Goal: Task Accomplishment & Management: Complete application form

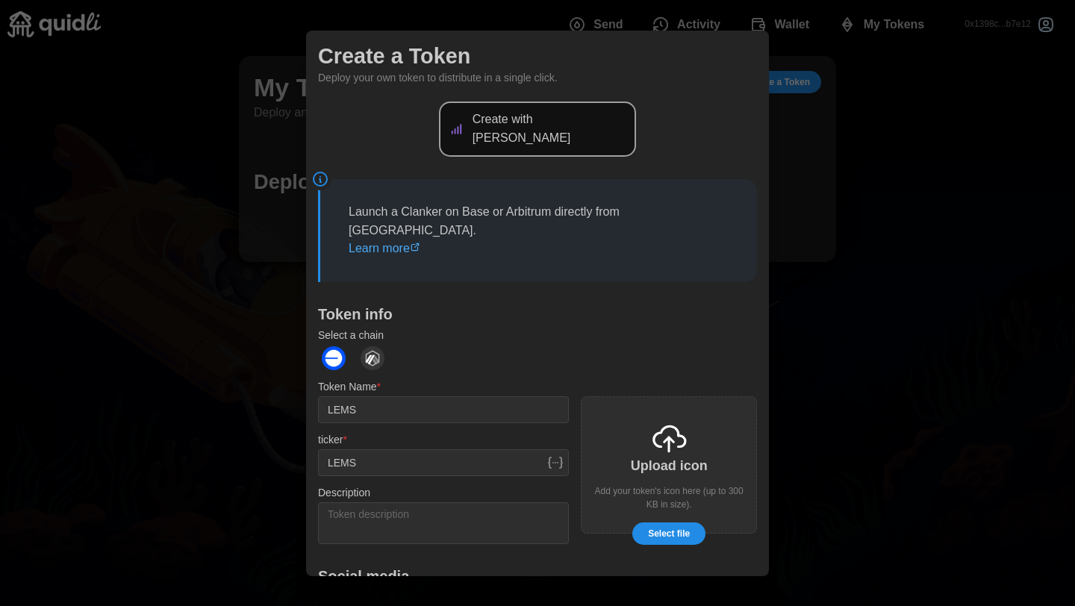
scroll to position [129, 0]
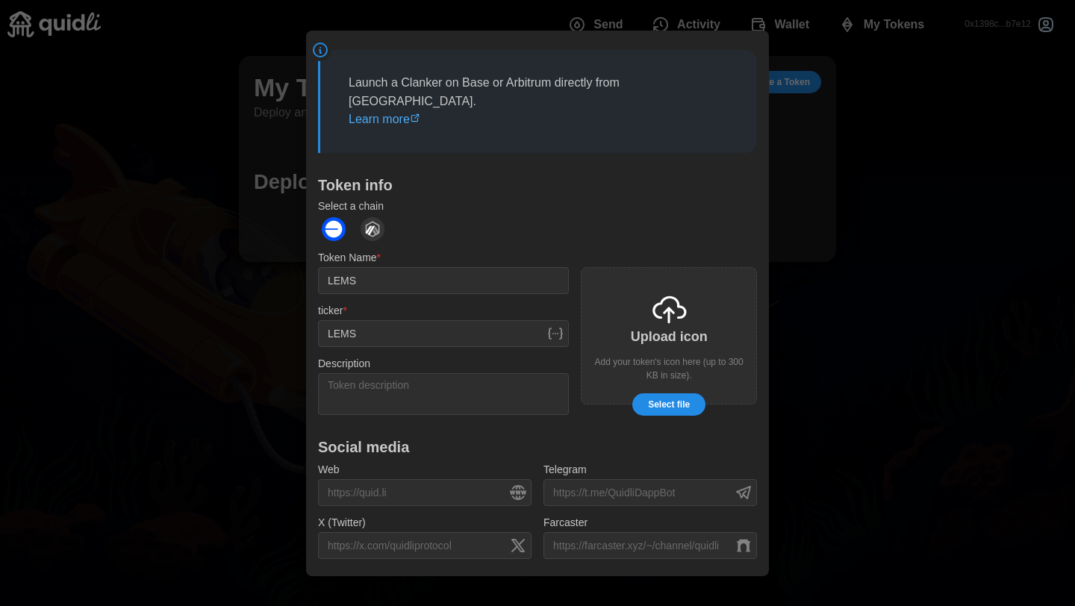
click at [662, 394] on span "Select file" at bounding box center [669, 404] width 42 height 21
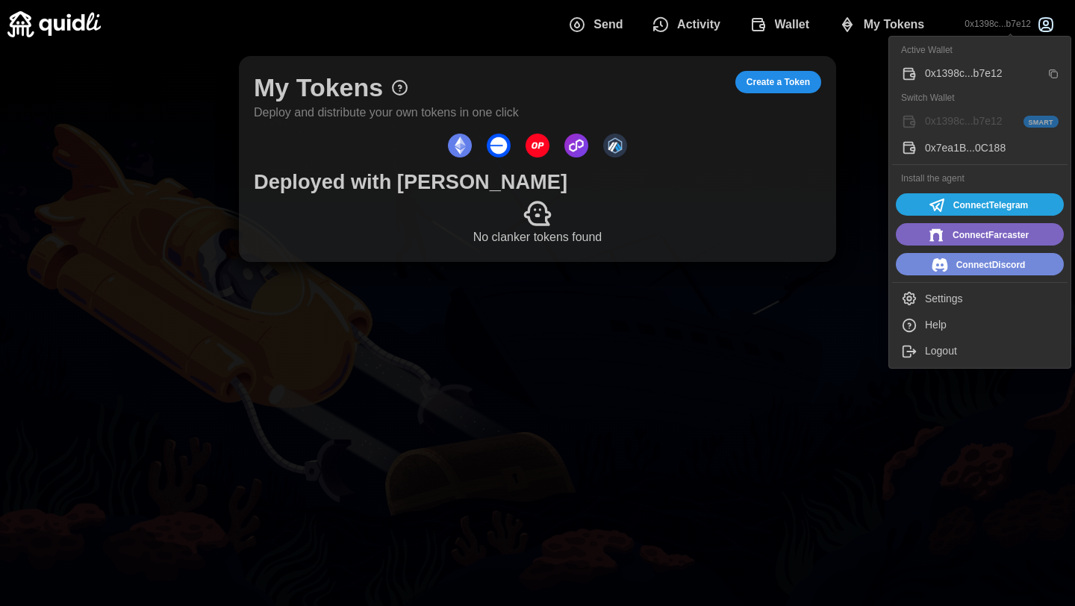
click at [986, 237] on span "Connect Farcaster" at bounding box center [991, 235] width 76 height 19
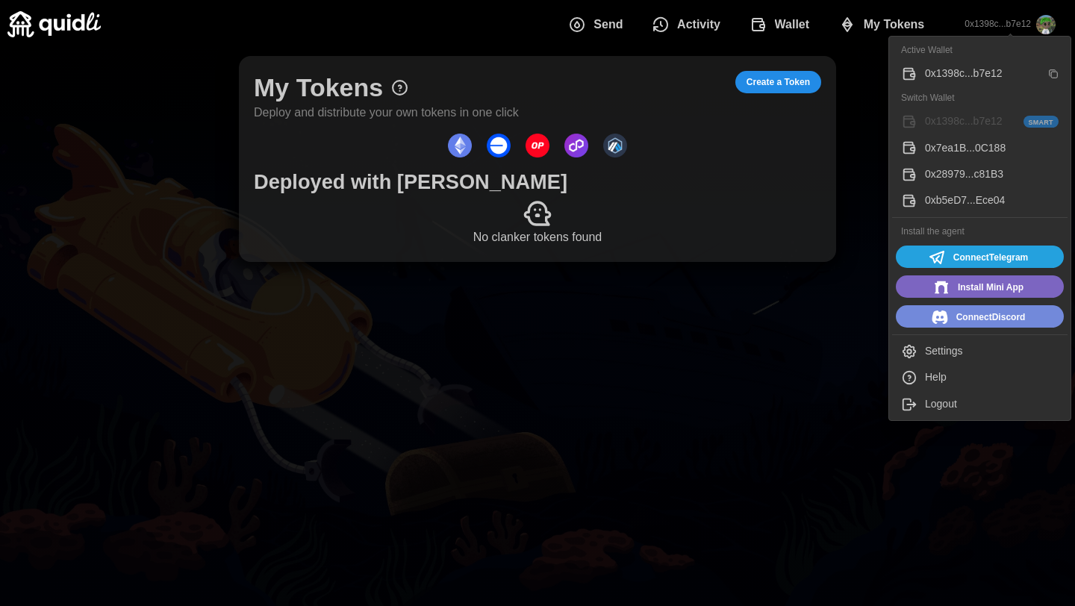
click at [1044, 26] on img "button" at bounding box center [1045, 24] width 19 height 19
click at [974, 288] on span "Install Mini App" at bounding box center [991, 287] width 66 height 19
click at [992, 258] on span "Connect Telegram" at bounding box center [991, 257] width 75 height 19
click at [983, 323] on span "Connect Discord" at bounding box center [991, 317] width 69 height 19
click at [998, 261] on span "Install Agent" at bounding box center [991, 257] width 54 height 19
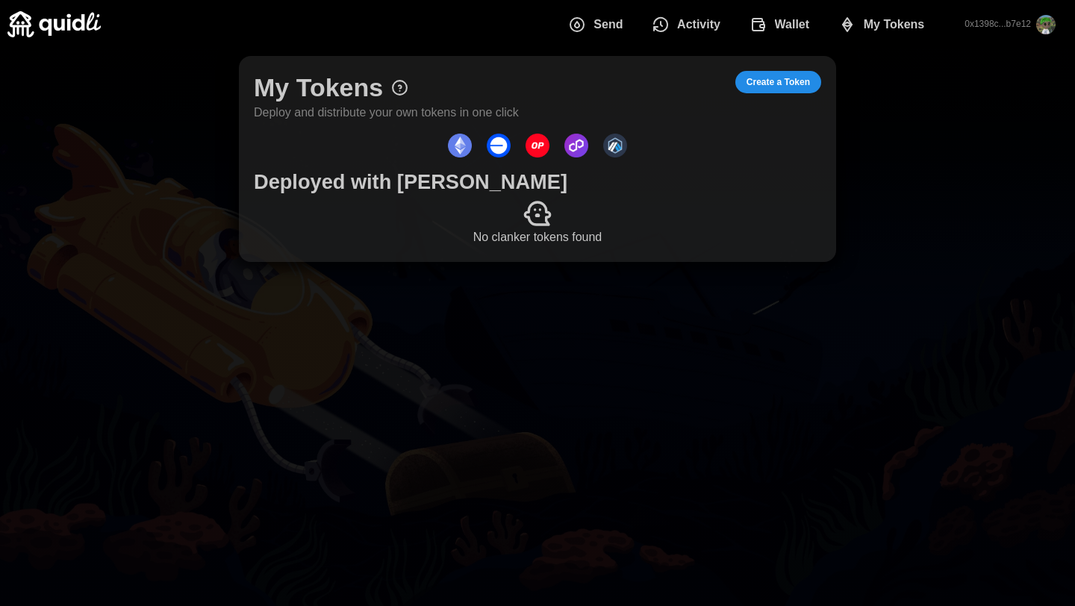
click at [789, 84] on span "Create a Token" at bounding box center [778, 82] width 63 height 21
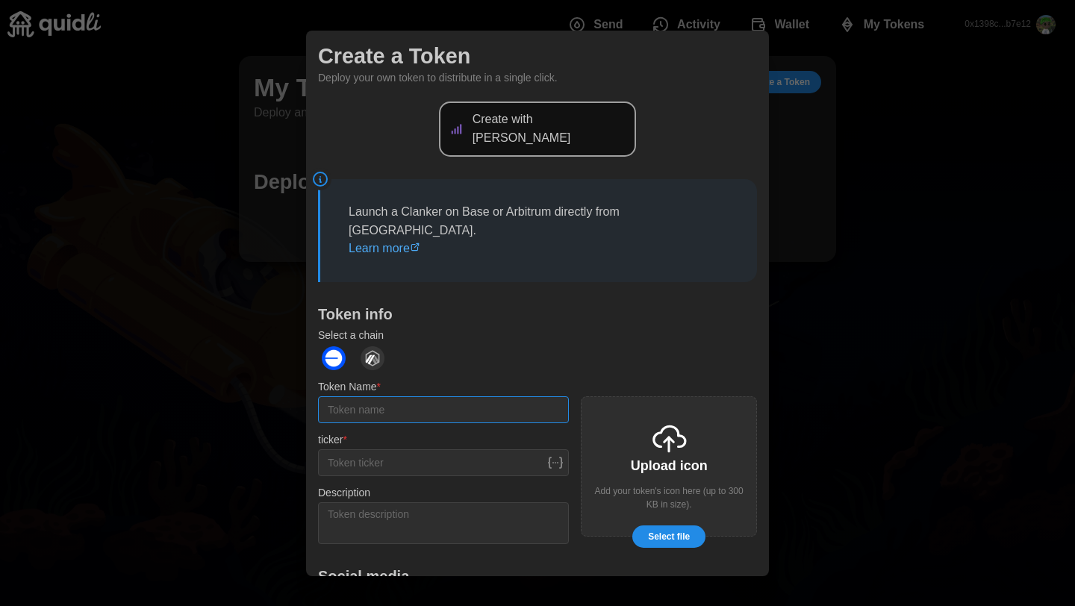
click at [406, 397] on input "Token Name *" at bounding box center [443, 410] width 251 height 27
type input "LEMS"
click at [673, 526] on span "Select file" at bounding box center [669, 536] width 42 height 21
click at [671, 526] on span "Select file" at bounding box center [669, 536] width 42 height 21
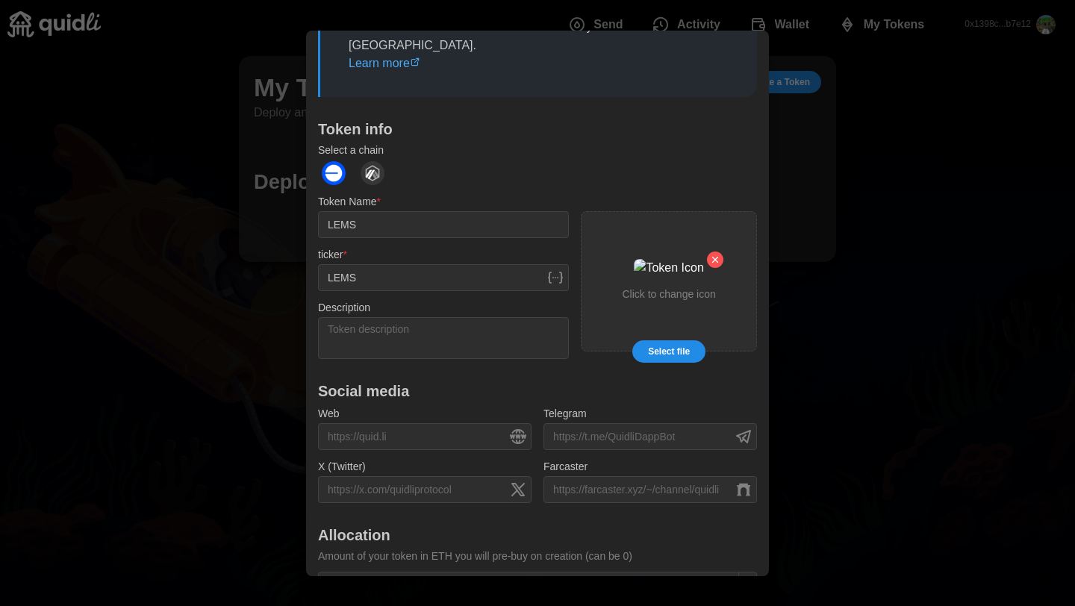
scroll to position [205, 0]
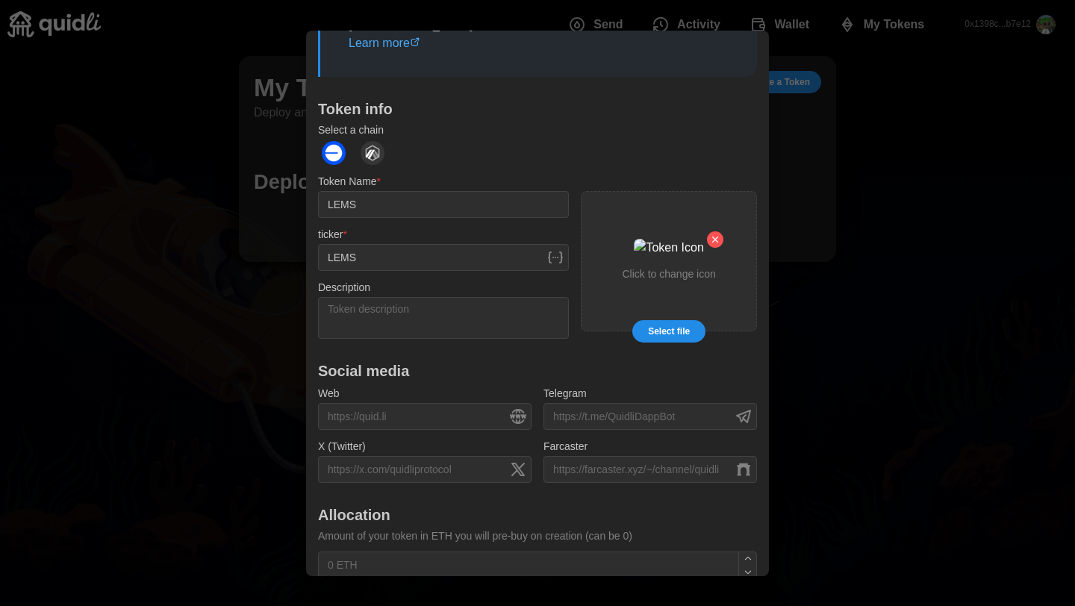
click at [536, 339] on div "Create with Clanker Launch a Clanker on Base or Arbitrum directly from Quidli. …" at bounding box center [537, 362] width 439 height 933
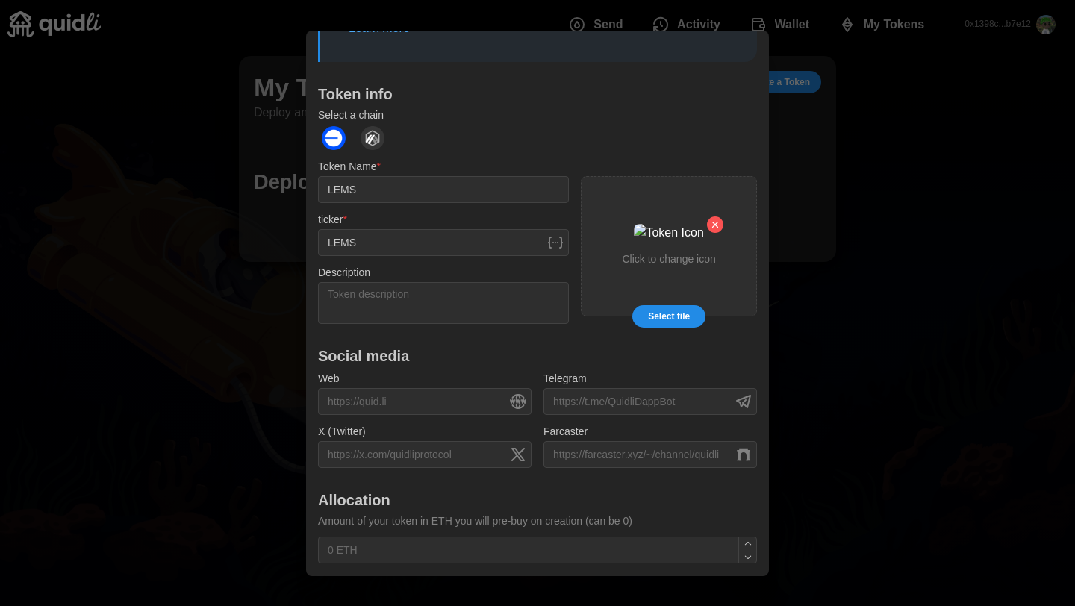
scroll to position [228, 0]
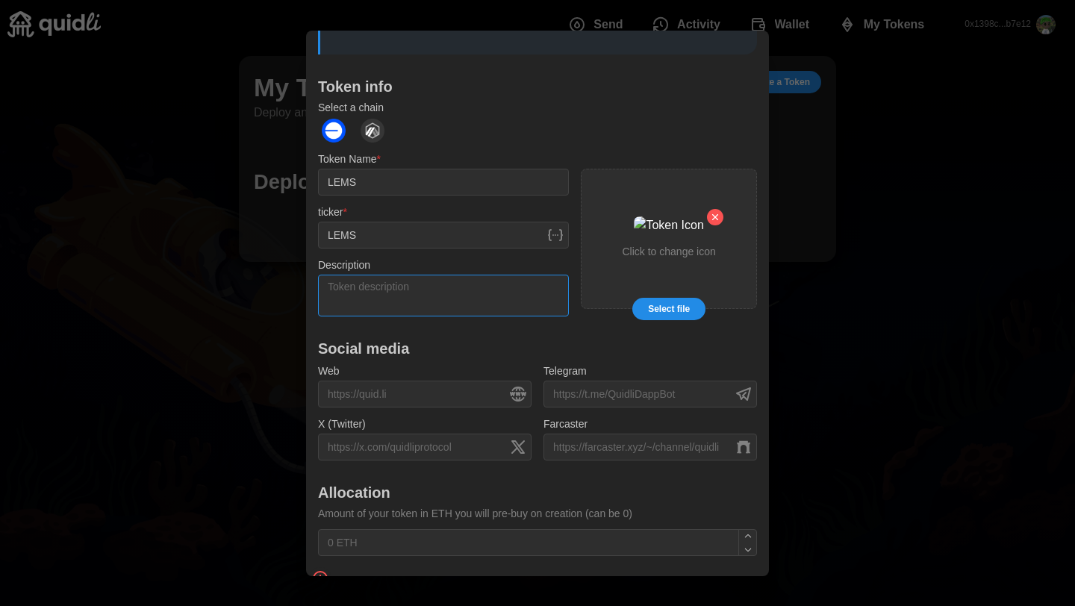
click at [386, 274] on textarea "Description" at bounding box center [443, 295] width 251 height 42
paste textarea "$LEMS: The meme coin that's got Base buzzing and Lens seething. We're not just …"
paste textarea "Send It Higher"
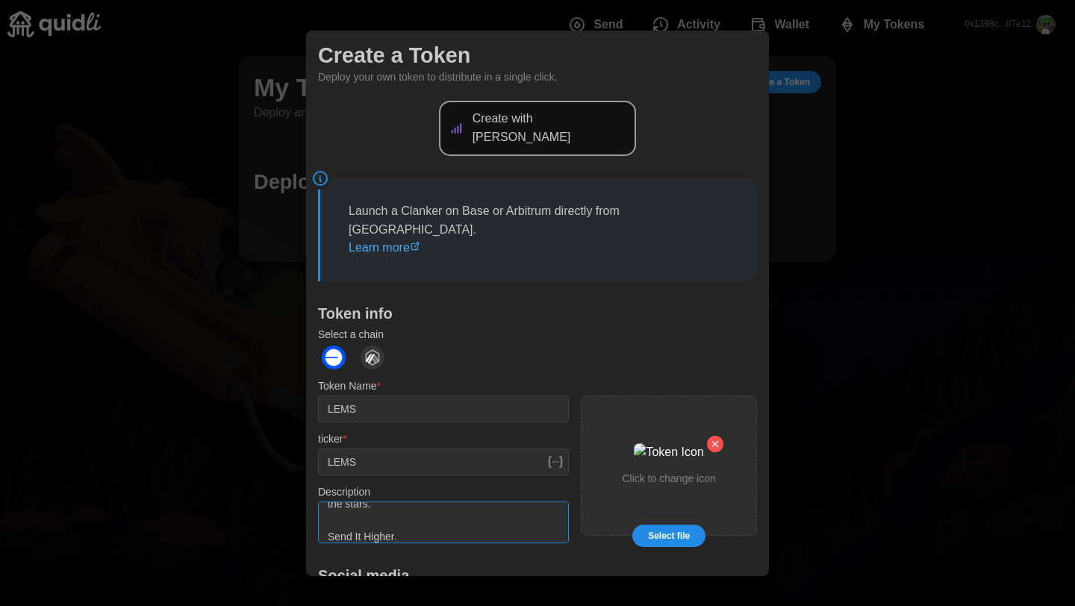
scroll to position [0, 0]
type textarea "$LEMS: The meme coin that's got Base buzzing and Lens seething. We're not just …"
click at [533, 126] on p "Create with [PERSON_NAME]" at bounding box center [550, 129] width 155 height 37
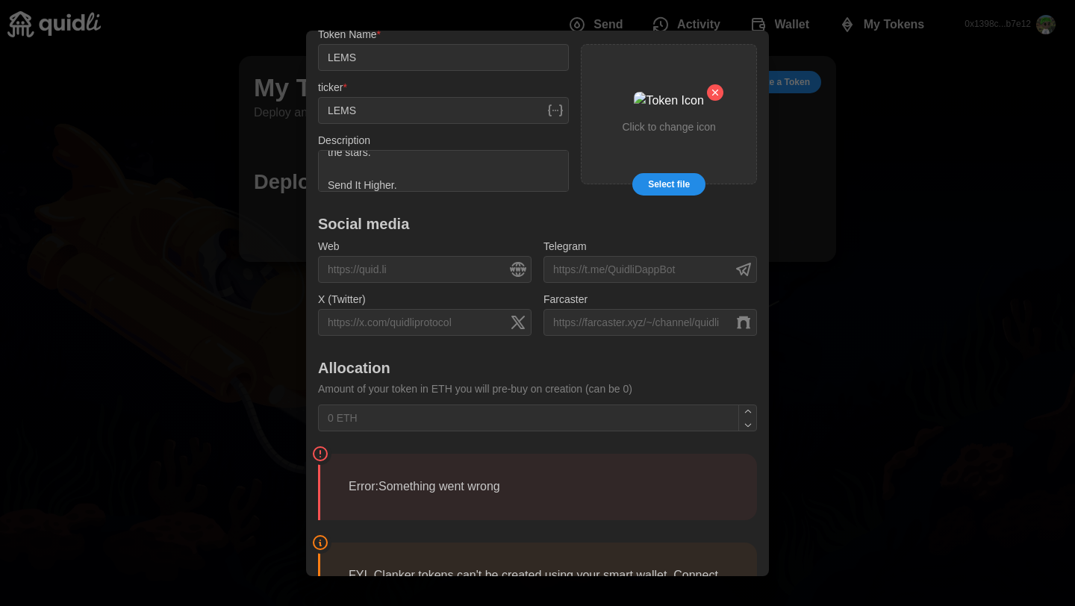
scroll to position [450, 0]
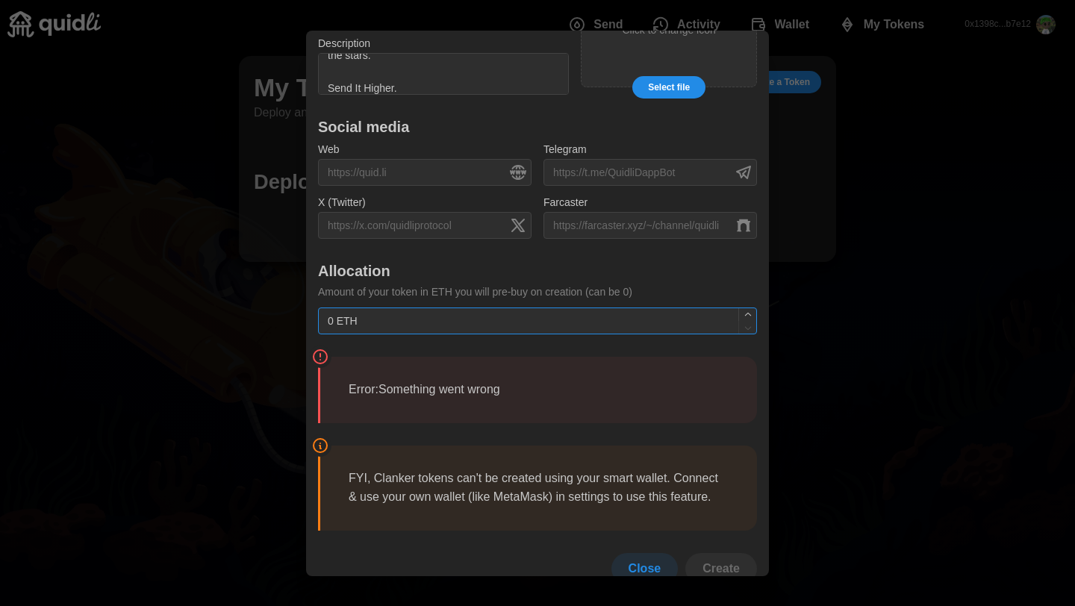
click at [745, 310] on icon "button" at bounding box center [748, 315] width 10 height 10
click at [746, 312] on icon "button" at bounding box center [748, 313] width 6 height 3
type input "0 ETH"
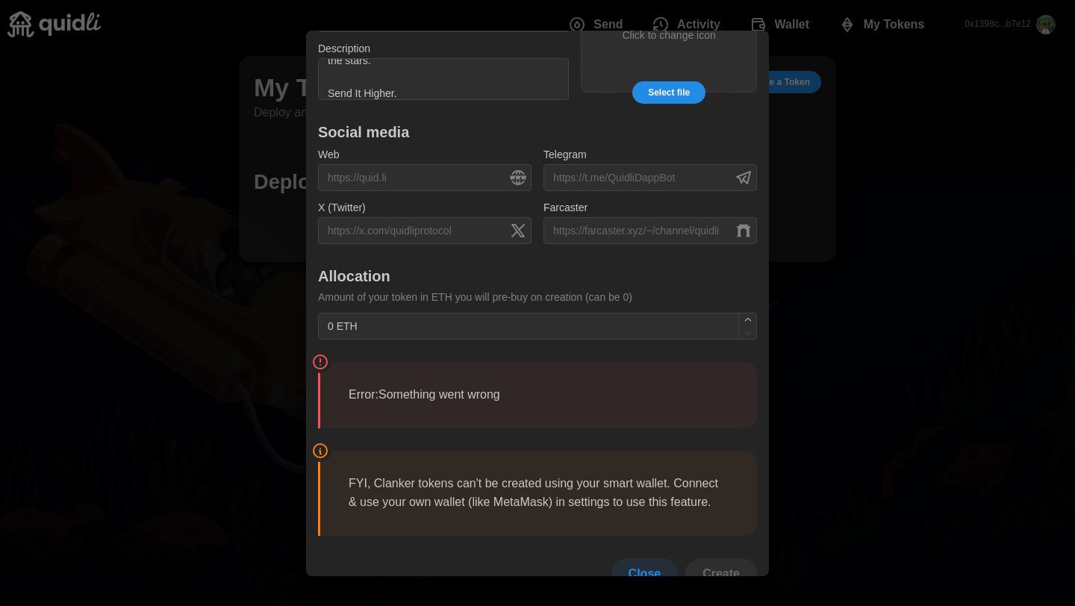
click at [496, 386] on p "Error: Something went wrong" at bounding box center [539, 395] width 380 height 19
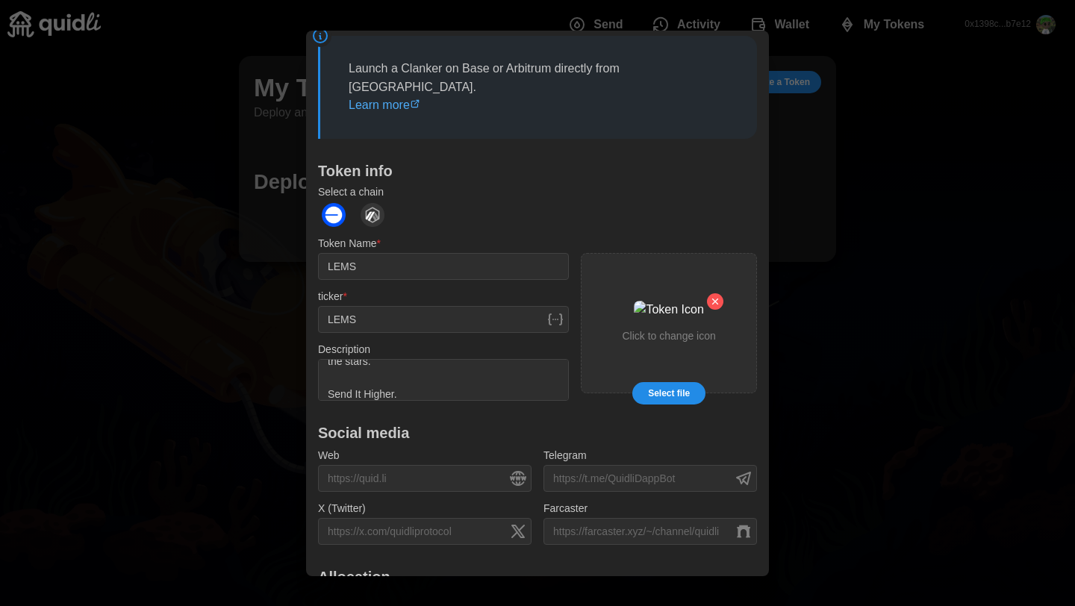
scroll to position [112, 0]
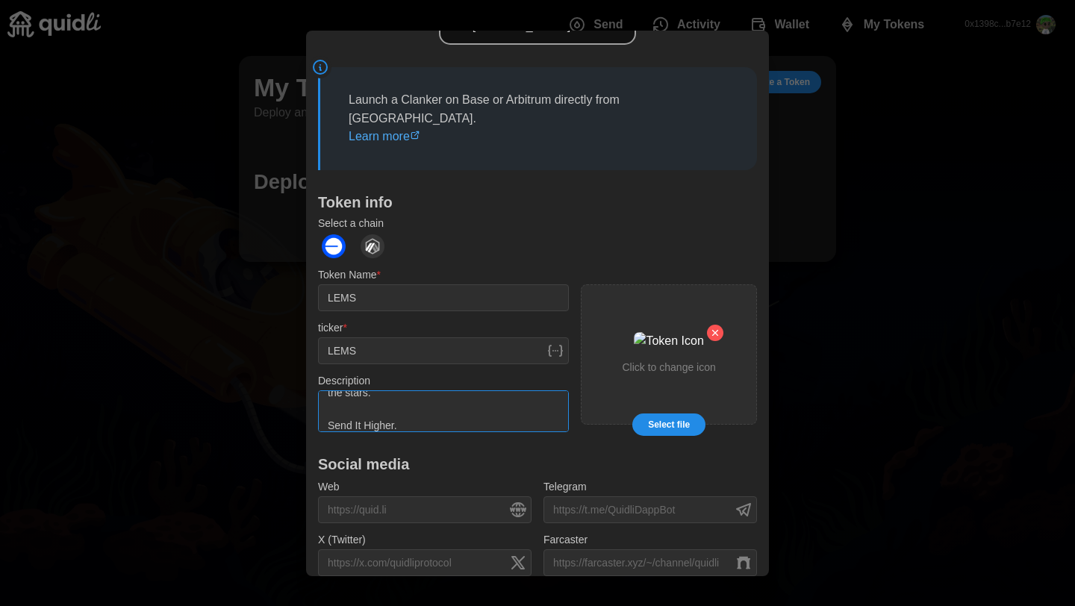
click at [472, 390] on textarea "$LEMS: The meme coin that's got Base buzzing and Lens seething. We're not just …" at bounding box center [443, 411] width 251 height 42
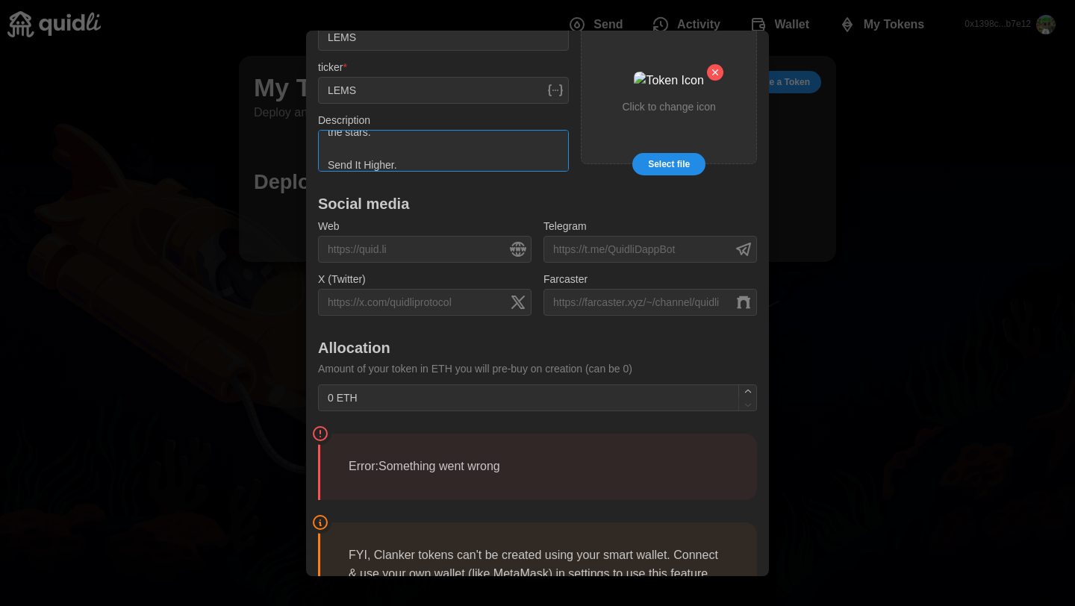
scroll to position [450, 0]
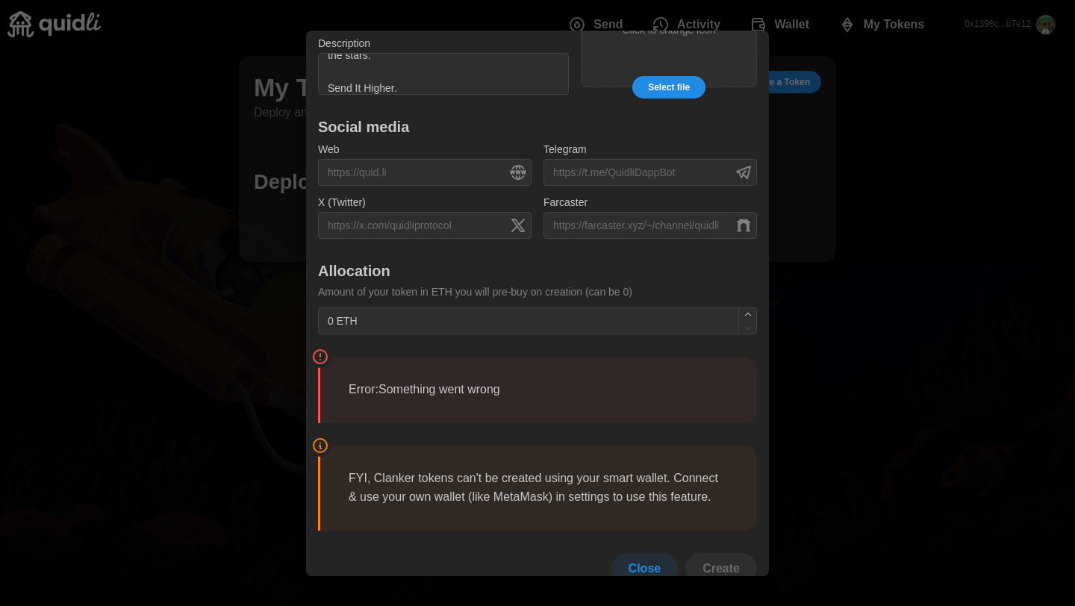
click at [636, 553] on span "Close" at bounding box center [645, 568] width 33 height 30
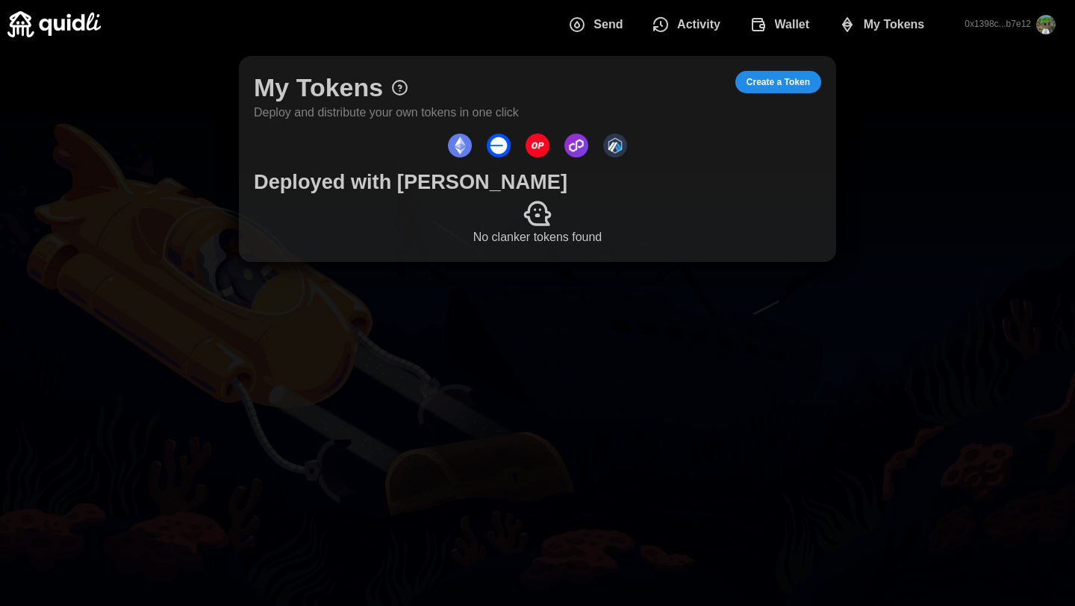
click at [778, 87] on span "Create a Token" at bounding box center [778, 82] width 63 height 21
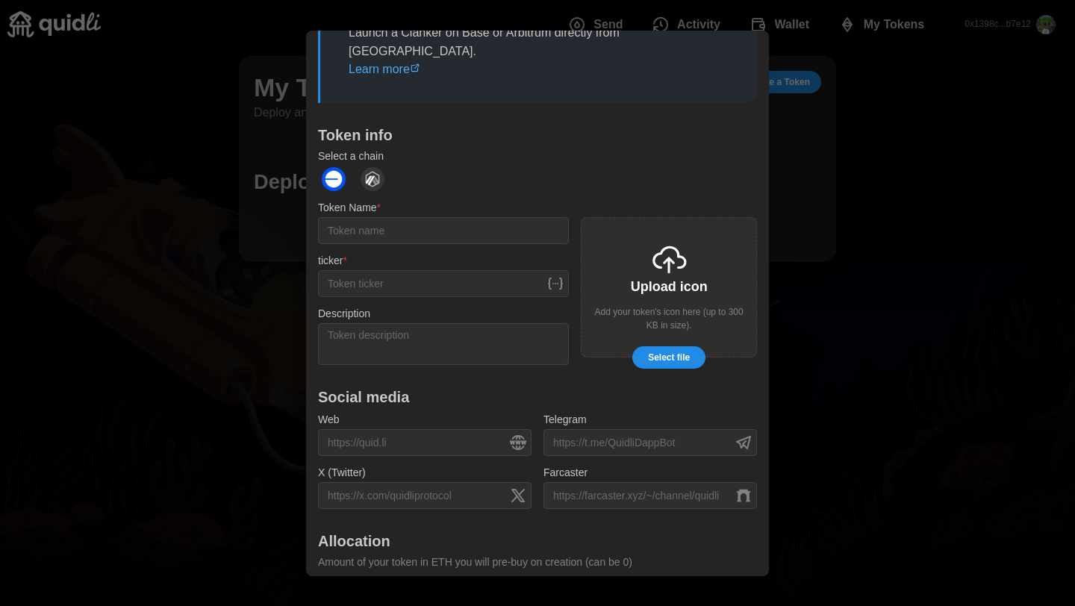
scroll to position [212, 0]
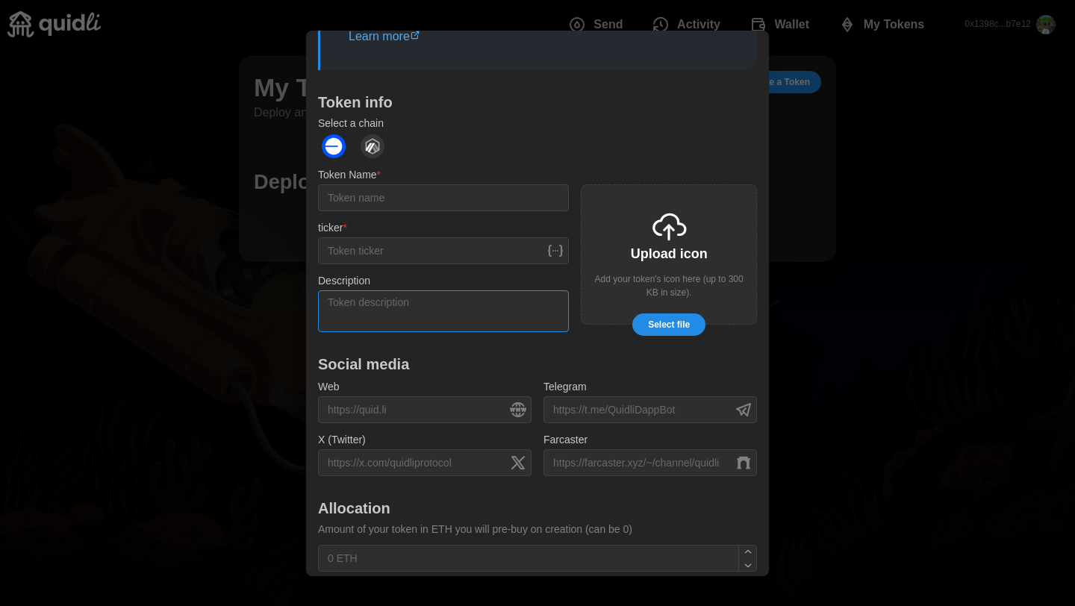
click at [402, 290] on textarea "Description" at bounding box center [443, 311] width 251 height 42
paste textarea "$LEMS: The meme coin that's got Base buzzing and Lens seething. We're not just …"
type textarea "$LEMS: The meme coin that's got Base buzzing and Lens seething. We're not just …"
click at [359, 237] on input "ticker *" at bounding box center [443, 250] width 251 height 27
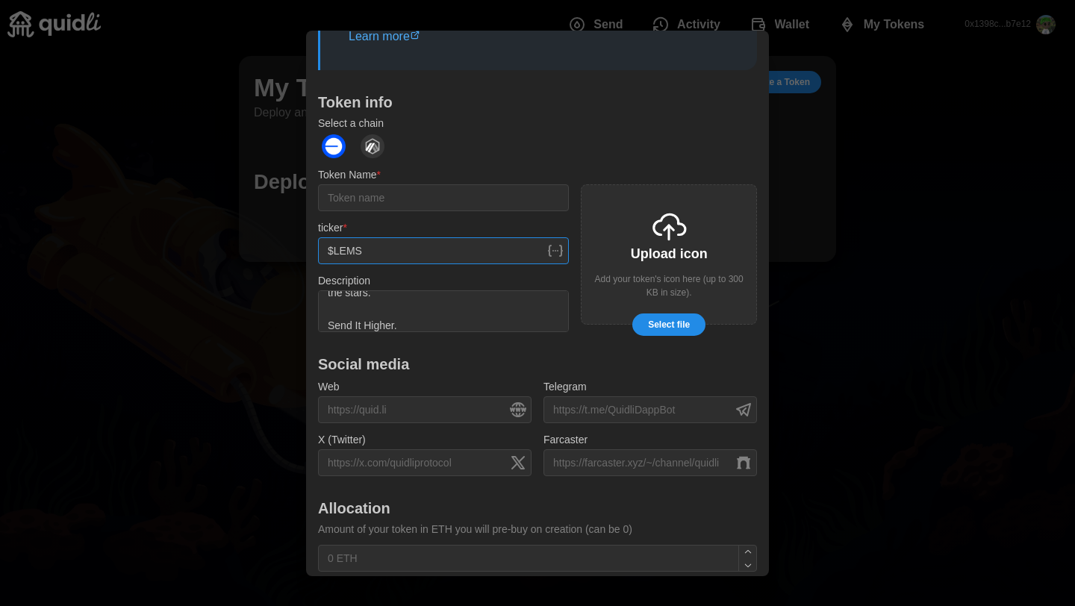
type input "$LEMS"
click at [349, 184] on input "Token Name *" at bounding box center [443, 197] width 251 height 27
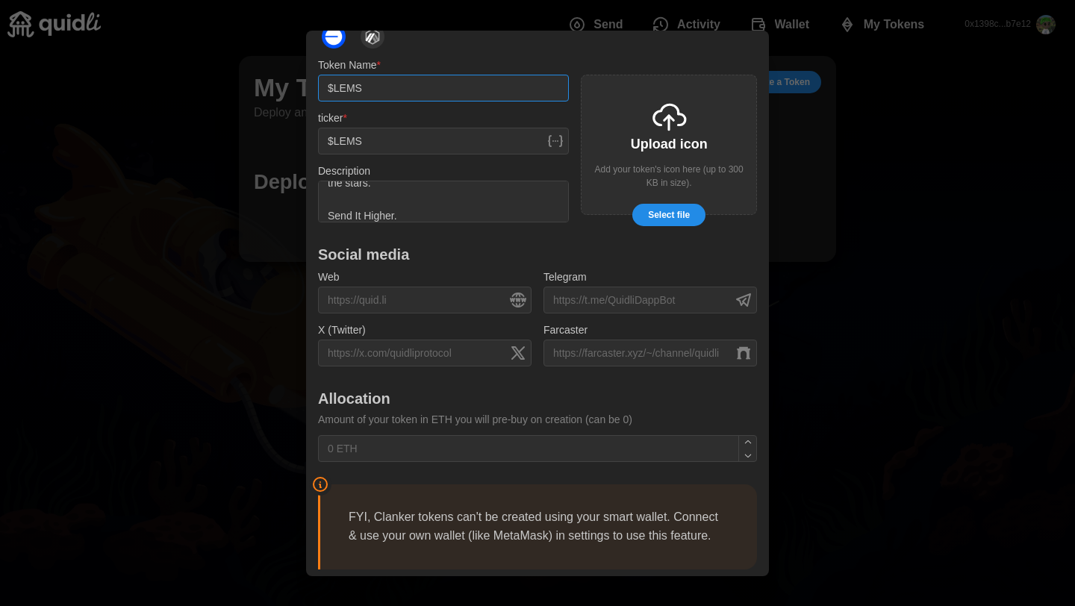
scroll to position [329, 0]
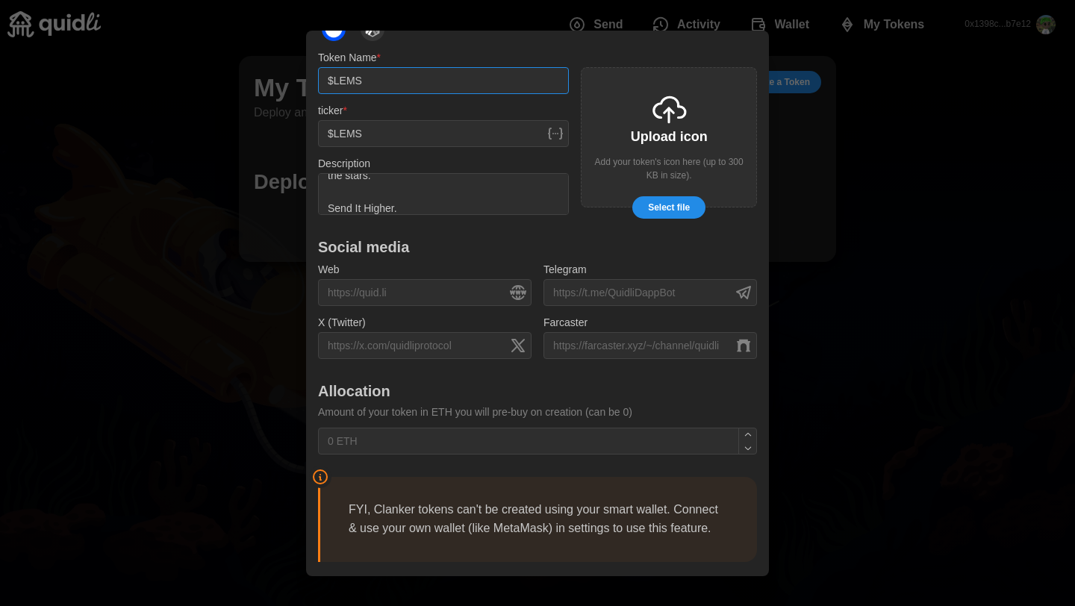
type input "$LEMS"
click at [670, 197] on span "Select file" at bounding box center [669, 207] width 42 height 21
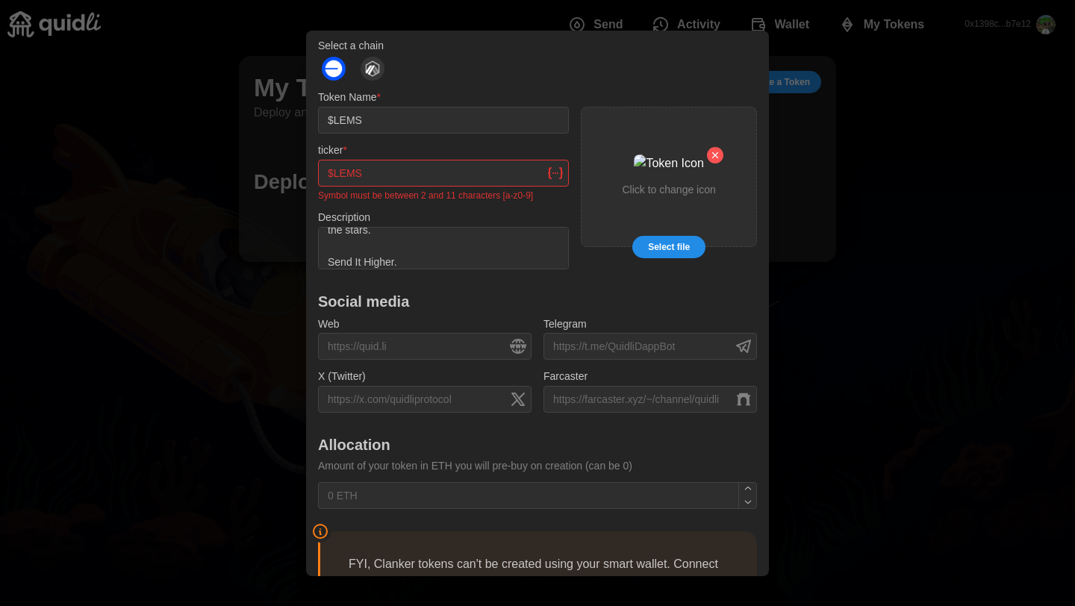
scroll to position [280, 0]
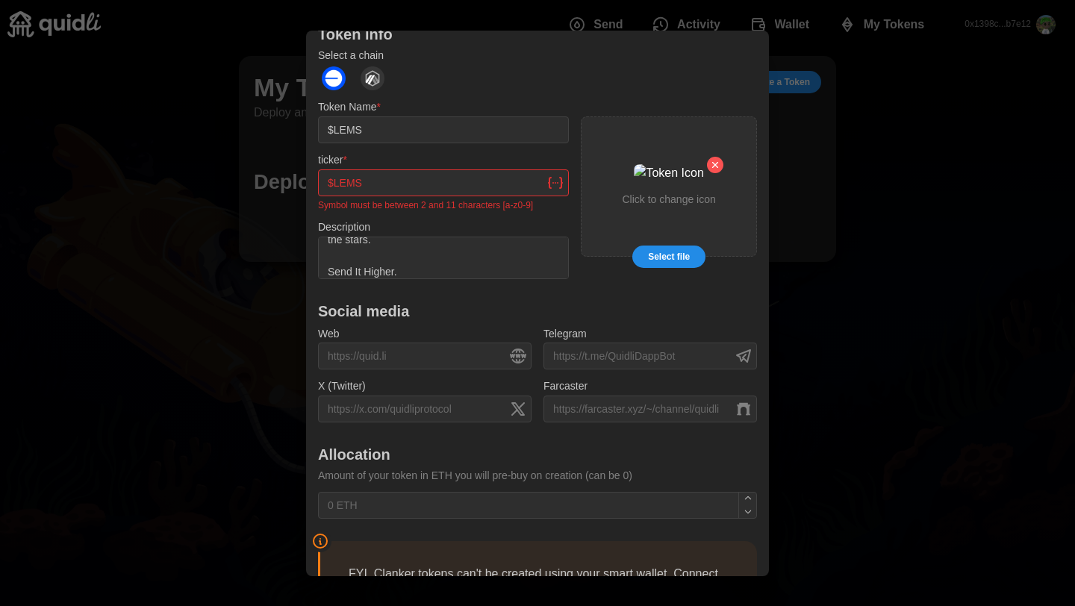
click at [364, 170] on input "$LEMS" at bounding box center [443, 183] width 251 height 27
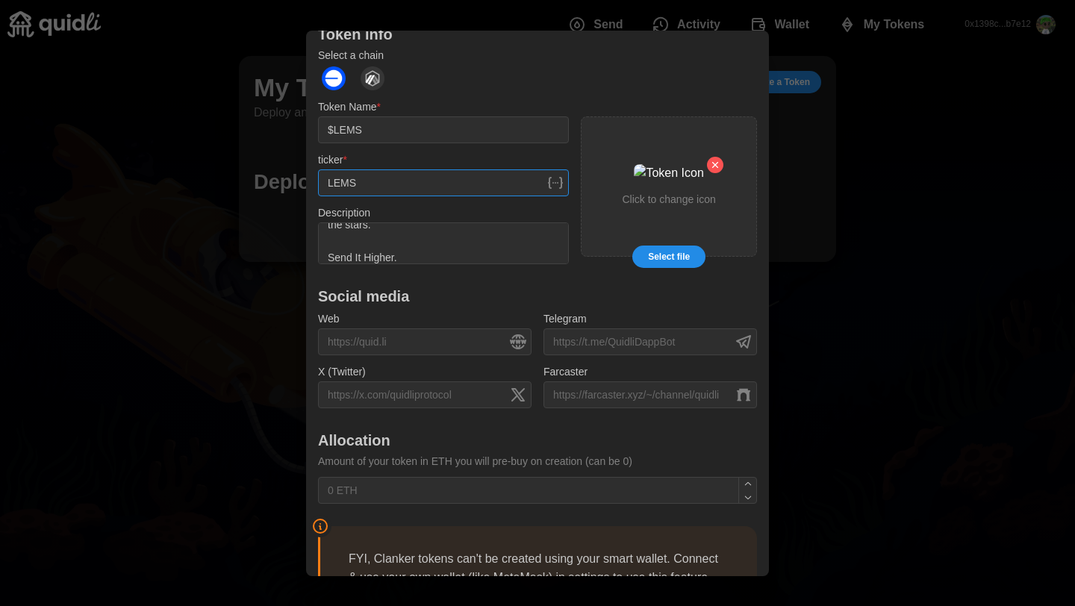
type input "LEMS"
click at [335, 116] on input "$LEMS" at bounding box center [443, 129] width 251 height 27
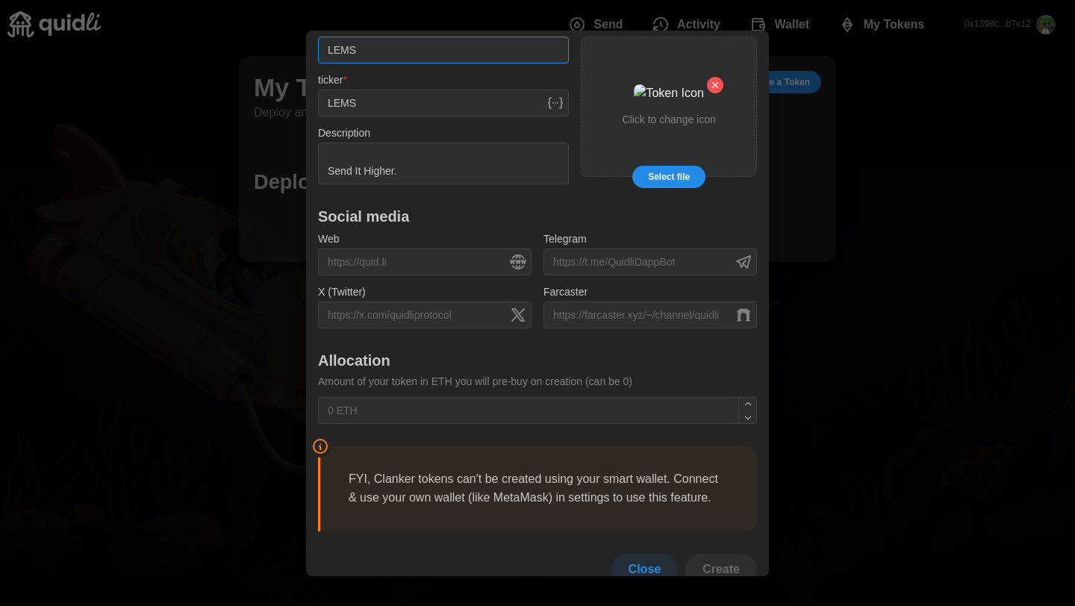
scroll to position [361, 0]
type input "LEMS"
click at [661, 349] on h1 "Allocation" at bounding box center [537, 358] width 439 height 19
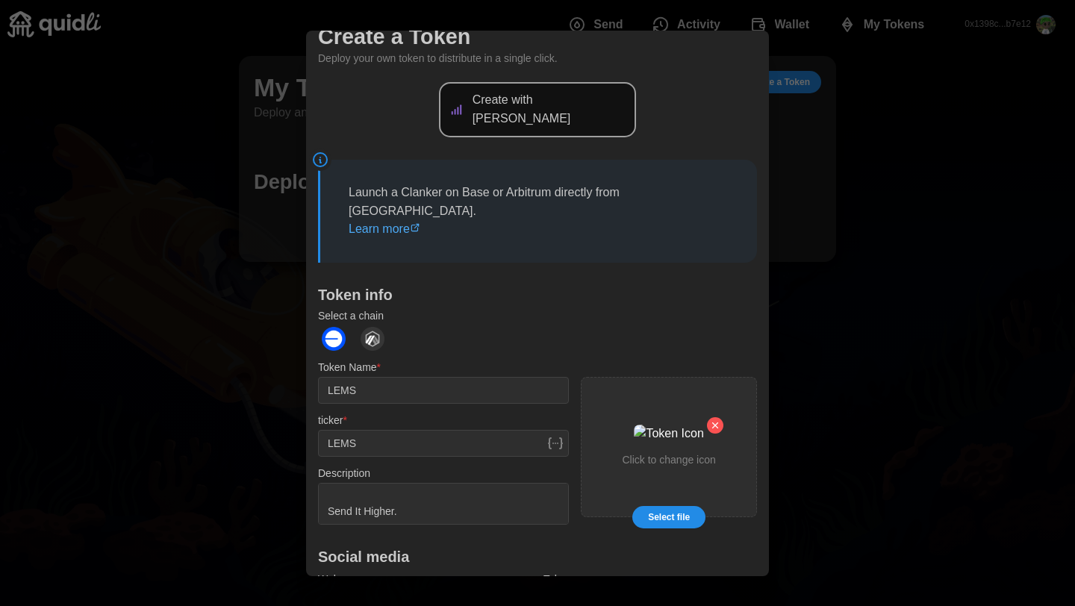
scroll to position [0, 0]
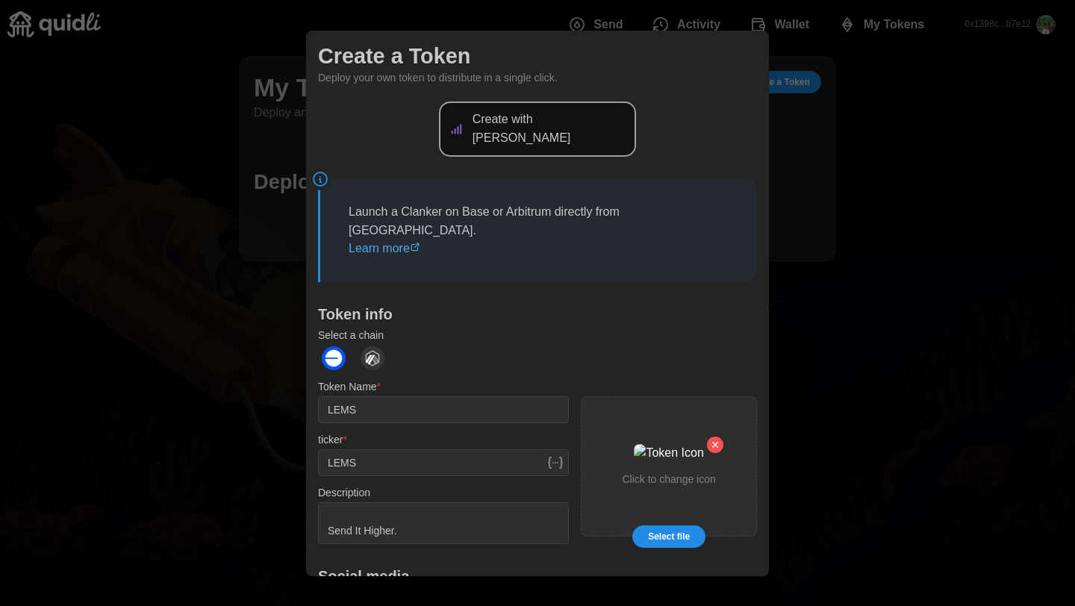
click at [862, 157] on div at bounding box center [537, 303] width 1075 height 606
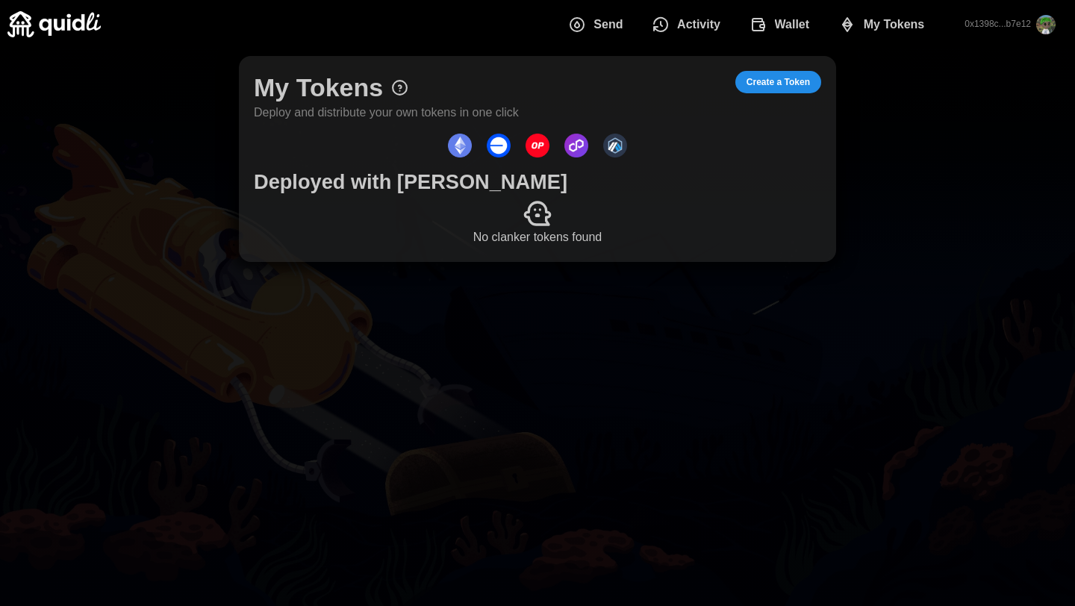
click at [792, 22] on span "Wallet" at bounding box center [792, 25] width 35 height 30
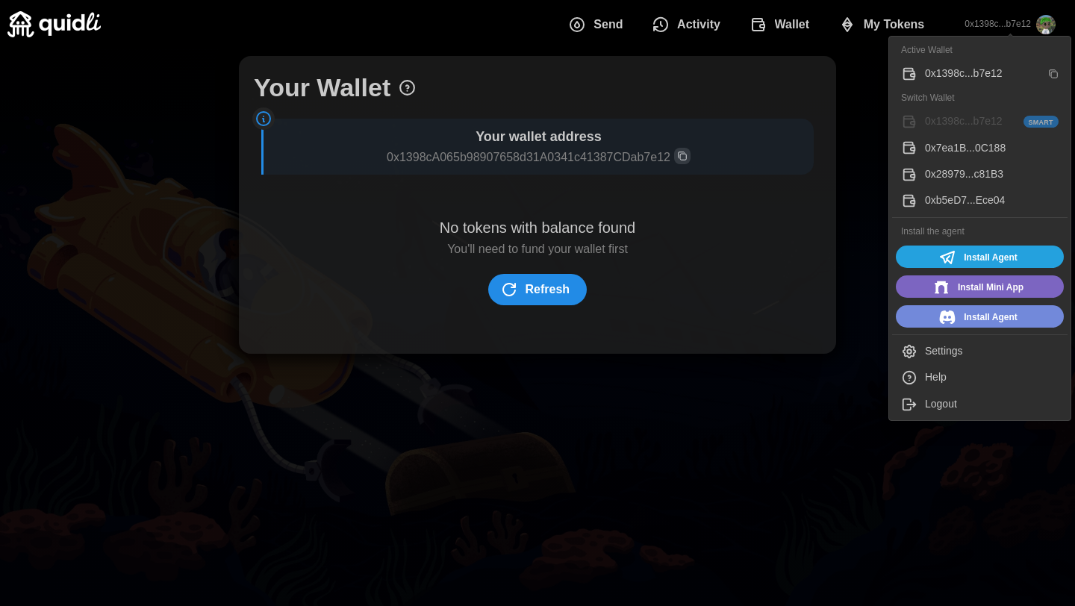
click at [927, 403] on div "Logout" at bounding box center [992, 405] width 134 height 16
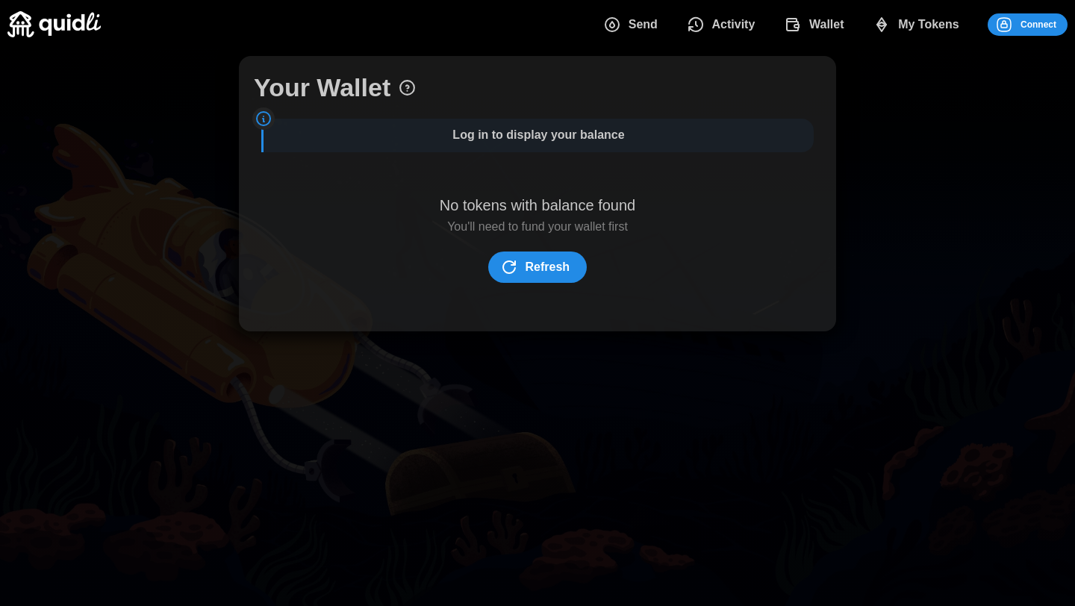
click at [1026, 31] on span "Connect" at bounding box center [1039, 24] width 36 height 21
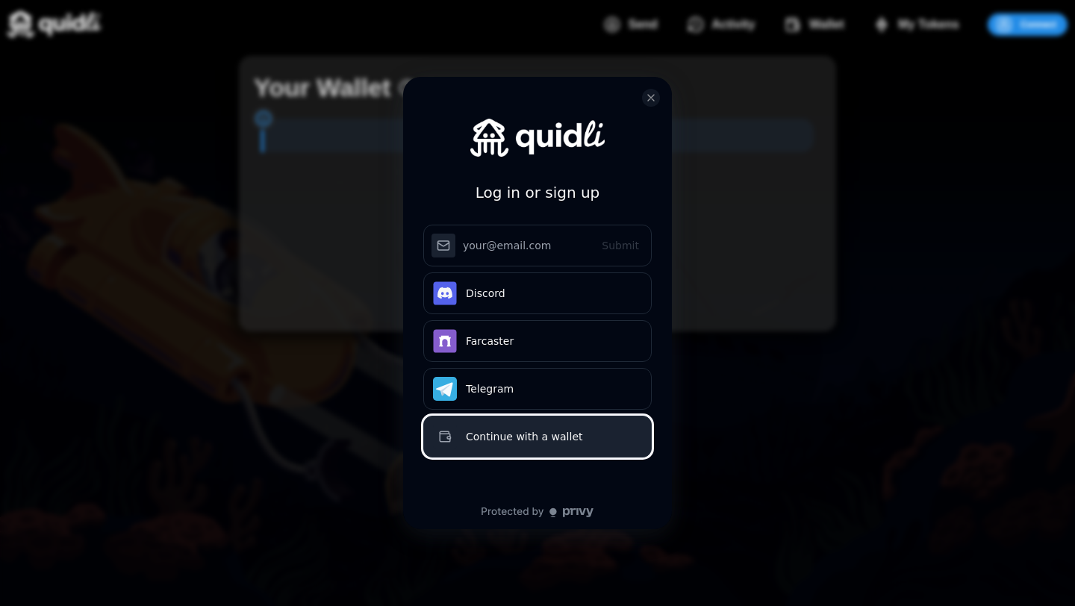
click at [556, 443] on div "Continue with a wallet" at bounding box center [554, 437] width 176 height 18
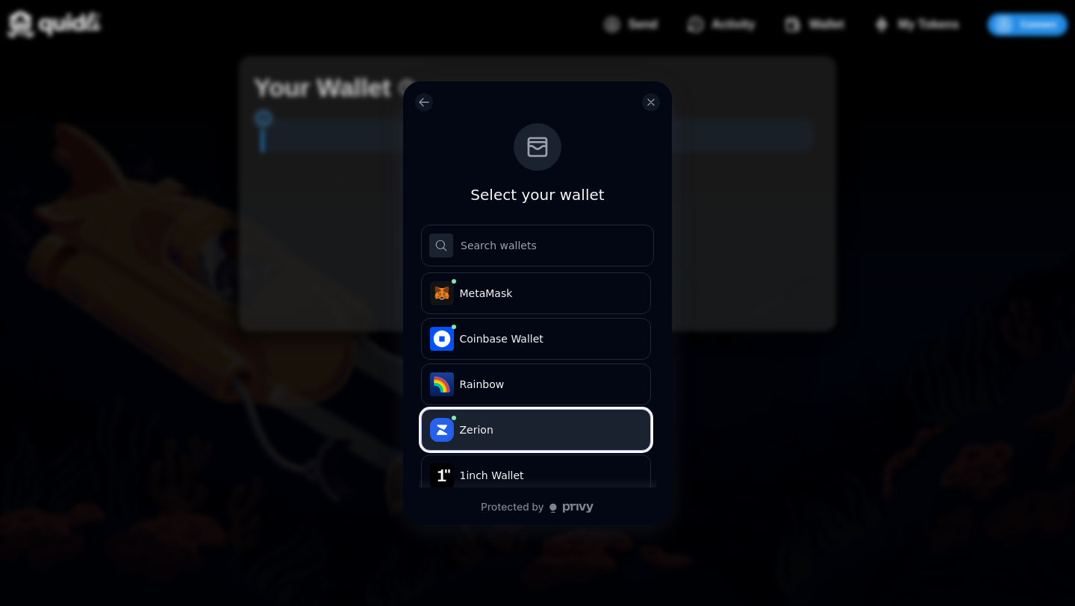
click at [522, 431] on span "Zerion" at bounding box center [548, 430] width 177 height 15
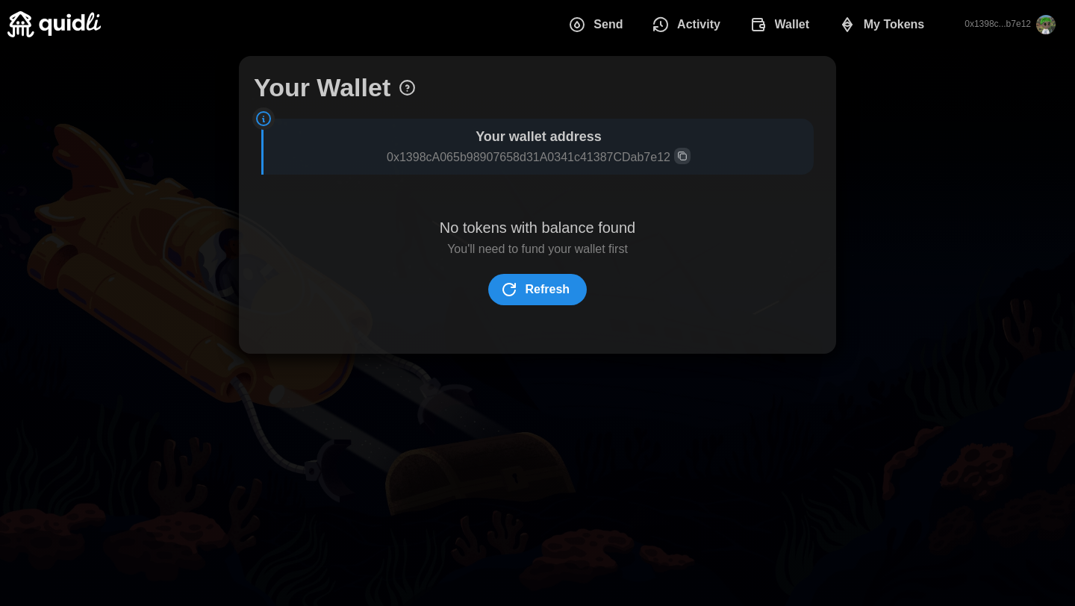
click at [881, 32] on span "My Tokens" at bounding box center [894, 25] width 61 height 30
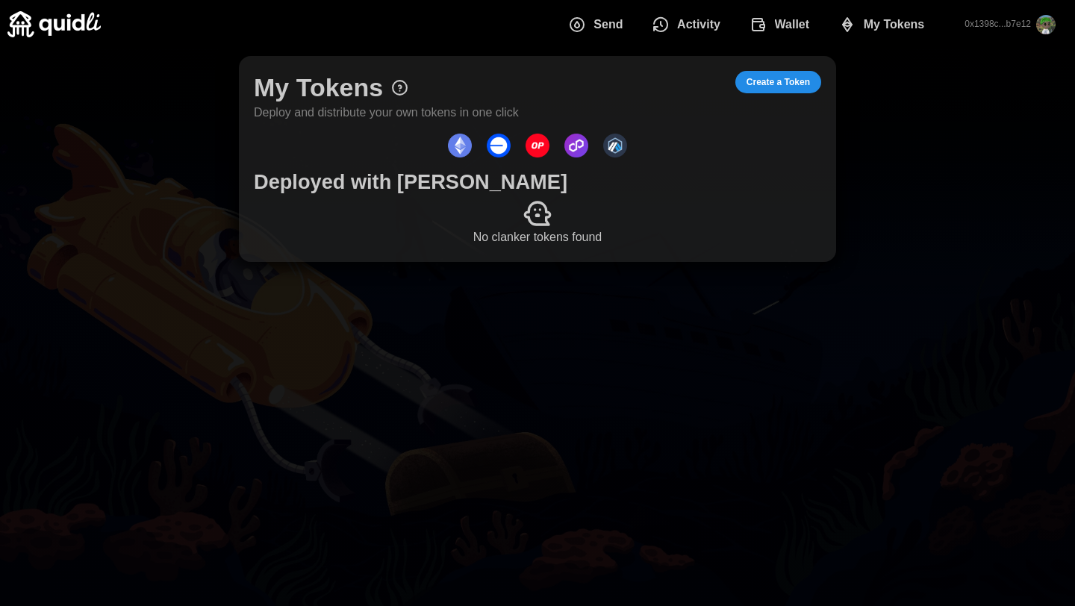
click at [773, 84] on span "Create a Token" at bounding box center [778, 82] width 63 height 21
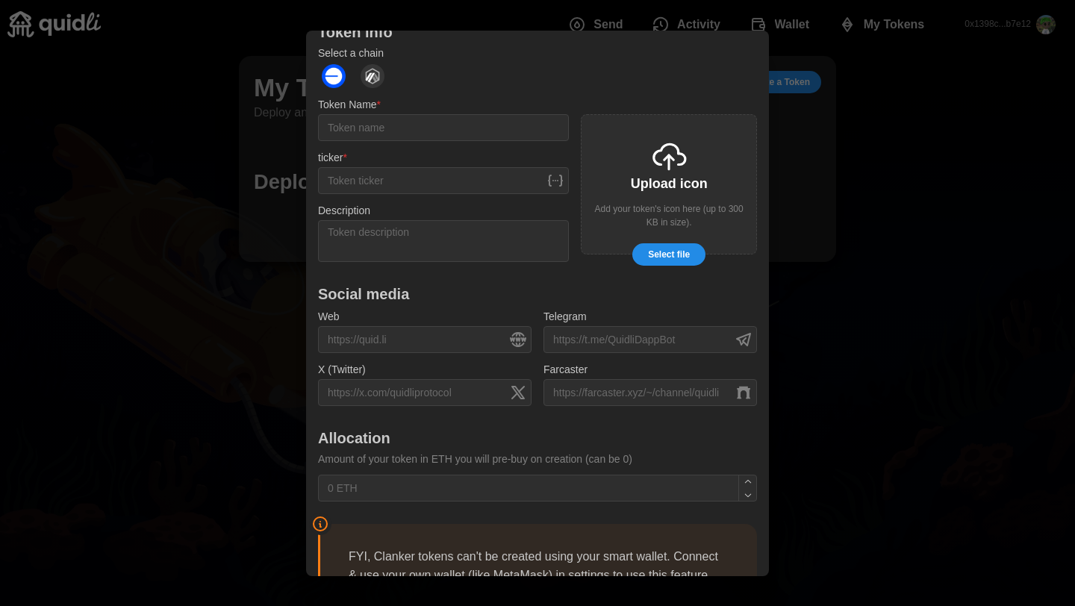
scroll to position [275, 0]
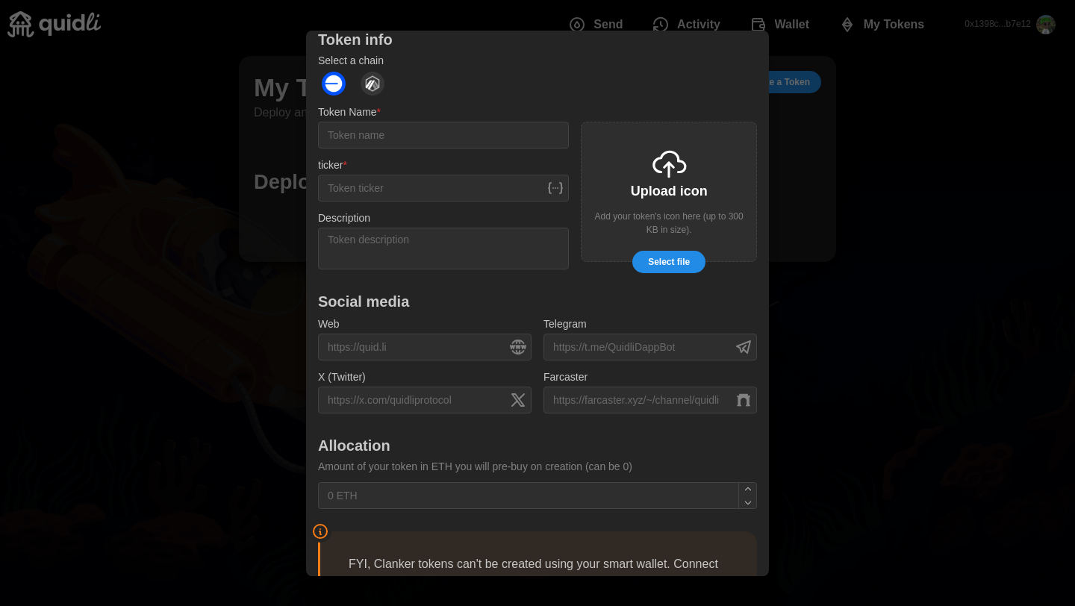
click at [662, 252] on span "Select file" at bounding box center [669, 262] width 42 height 21
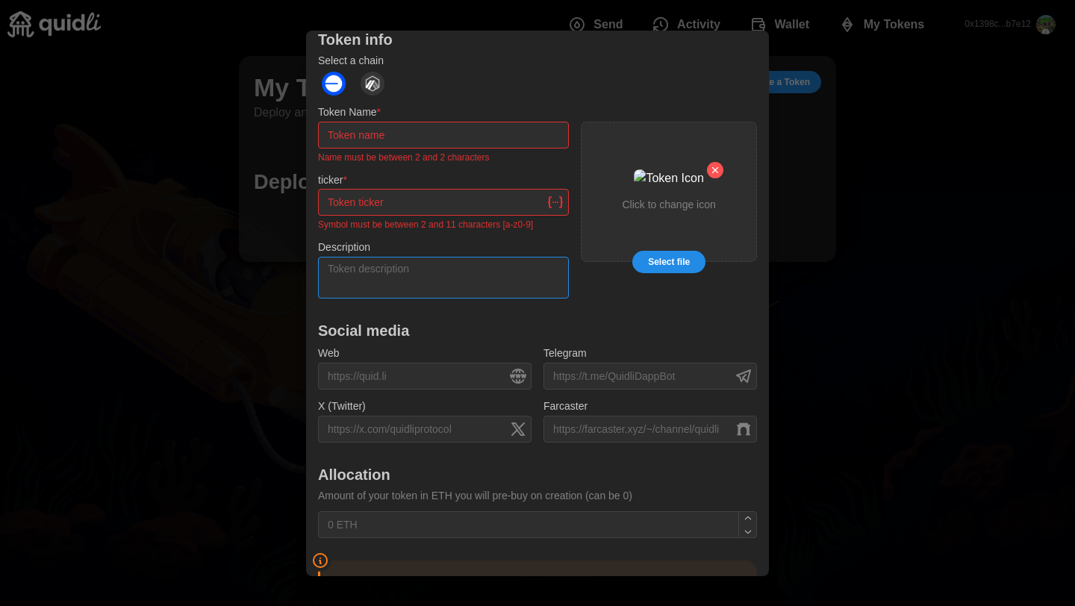
click at [415, 256] on textarea "Description" at bounding box center [443, 277] width 251 height 42
paste textarea "$LEMS: The meme coin that's got Base buzzing and Lens seething. We're not just …"
type textarea "$LEMS: The meme coin that's got Base buzzing and Lens seething. We're not just …"
click at [376, 122] on input "Token Name *" at bounding box center [443, 135] width 251 height 27
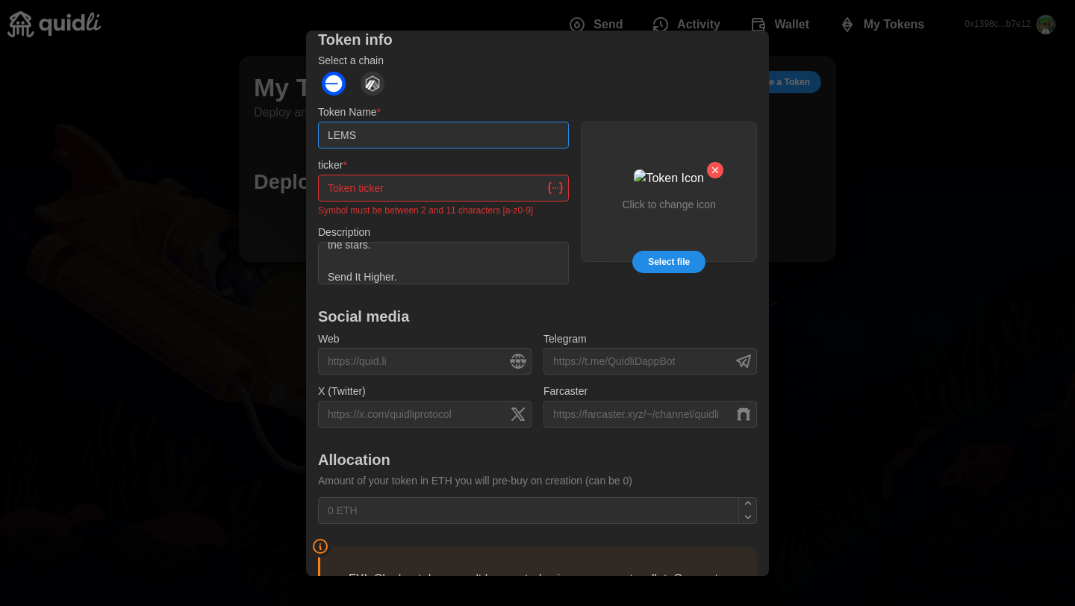
type input "LEMS"
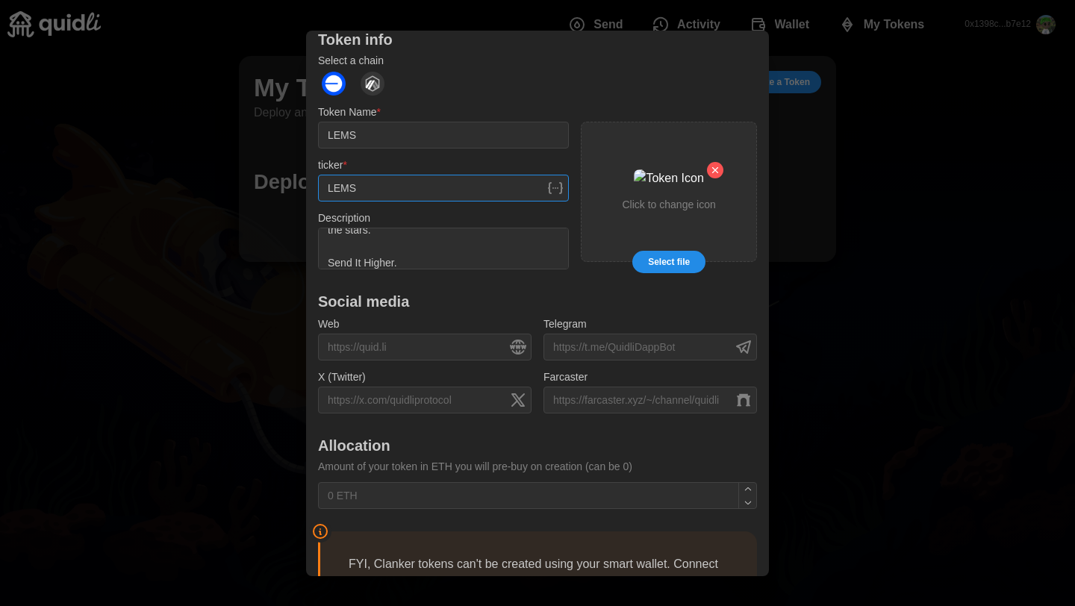
scroll to position [361, 0]
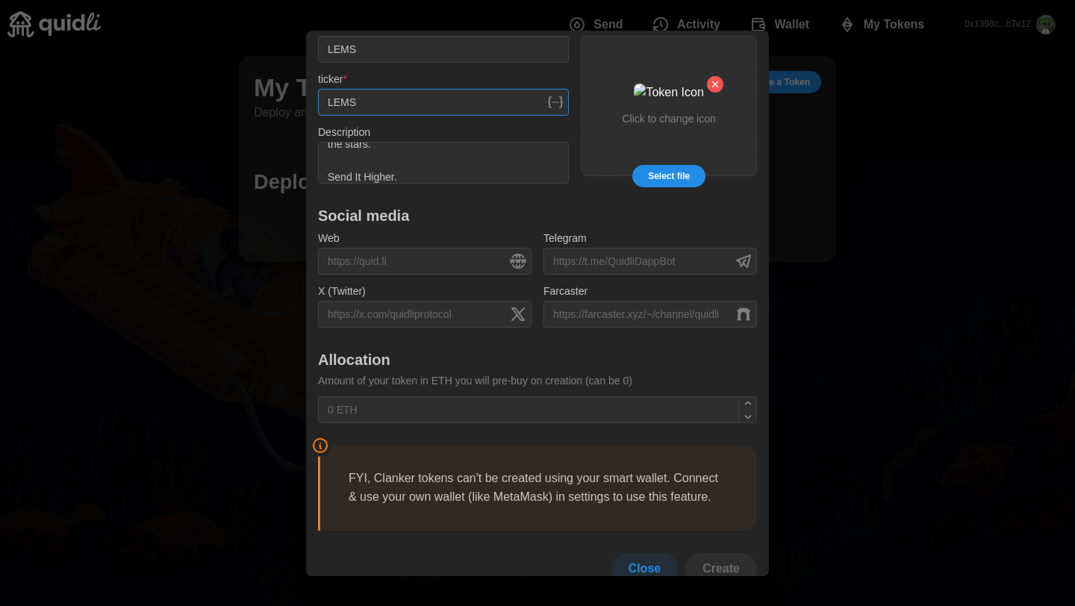
type input "LEMS"
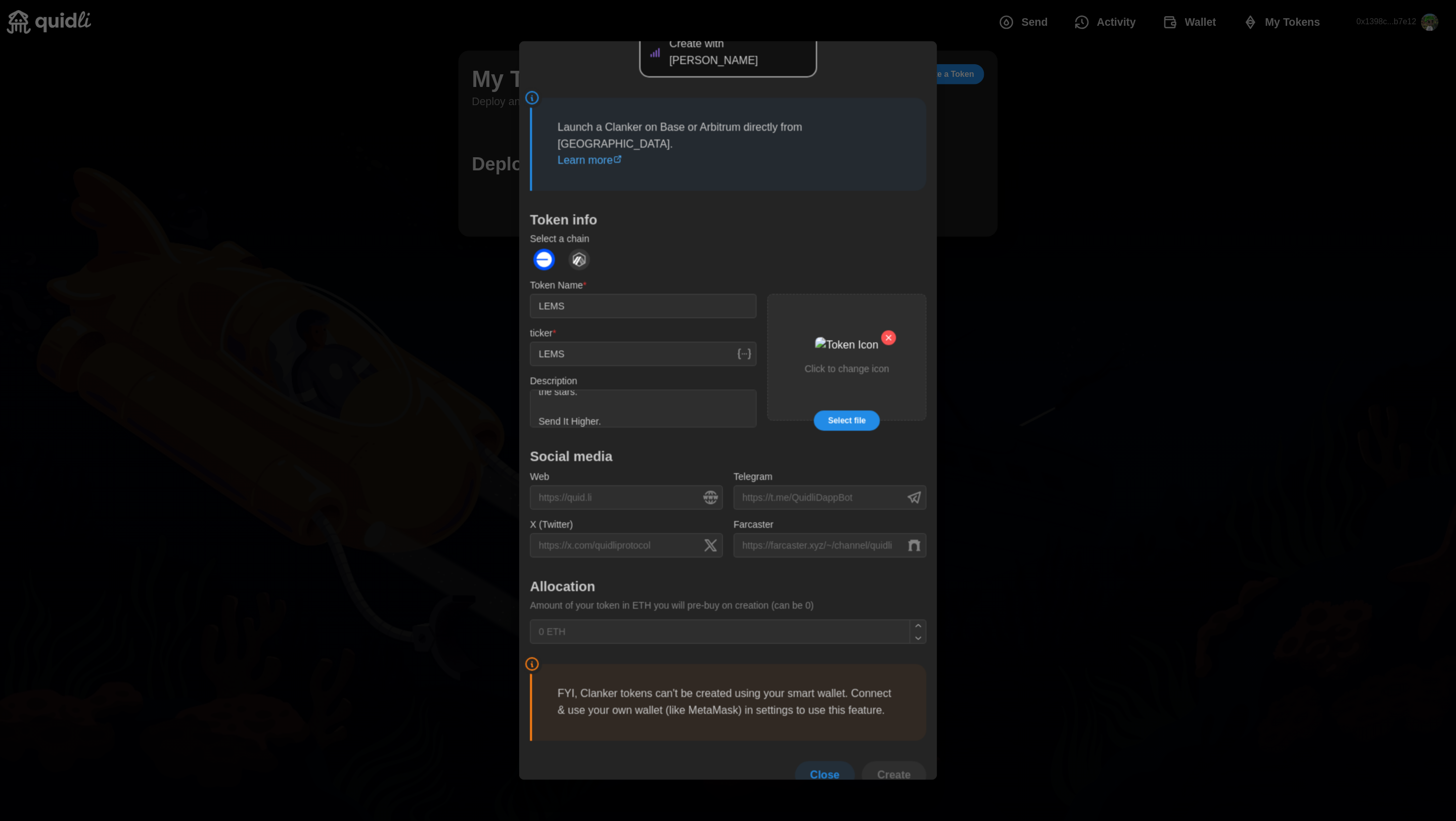
scroll to position [72, 0]
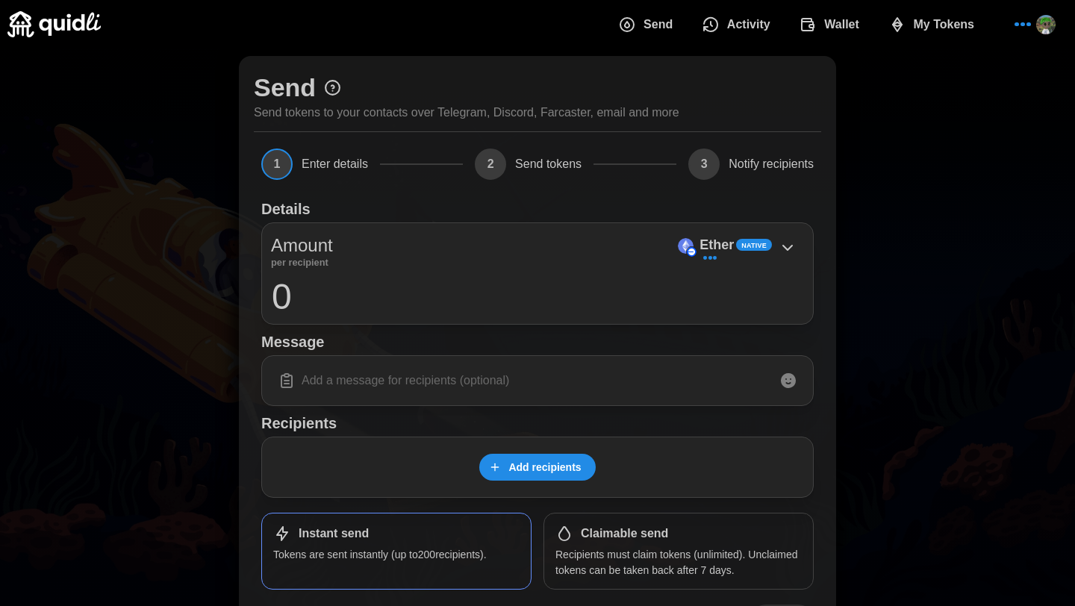
click at [886, 143] on div "Send Send tokens to your contacts over Telegram, Discord, Farcaster, email and …" at bounding box center [537, 358] width 1075 height 618
click at [870, 22] on span "My Tokens" at bounding box center [894, 25] width 61 height 30
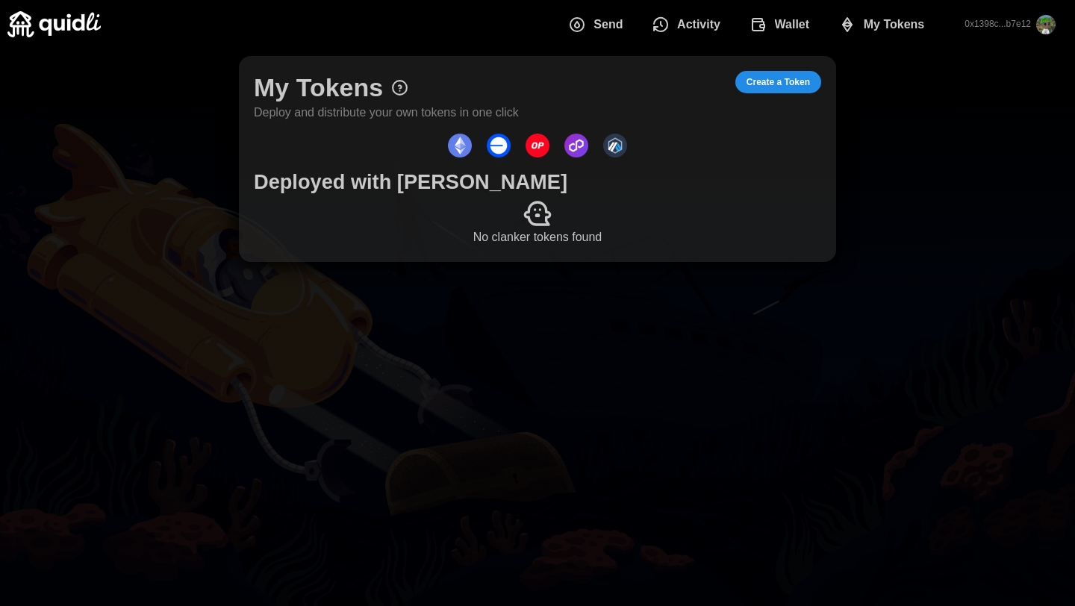
click at [774, 78] on span "Create a Token" at bounding box center [778, 82] width 63 height 21
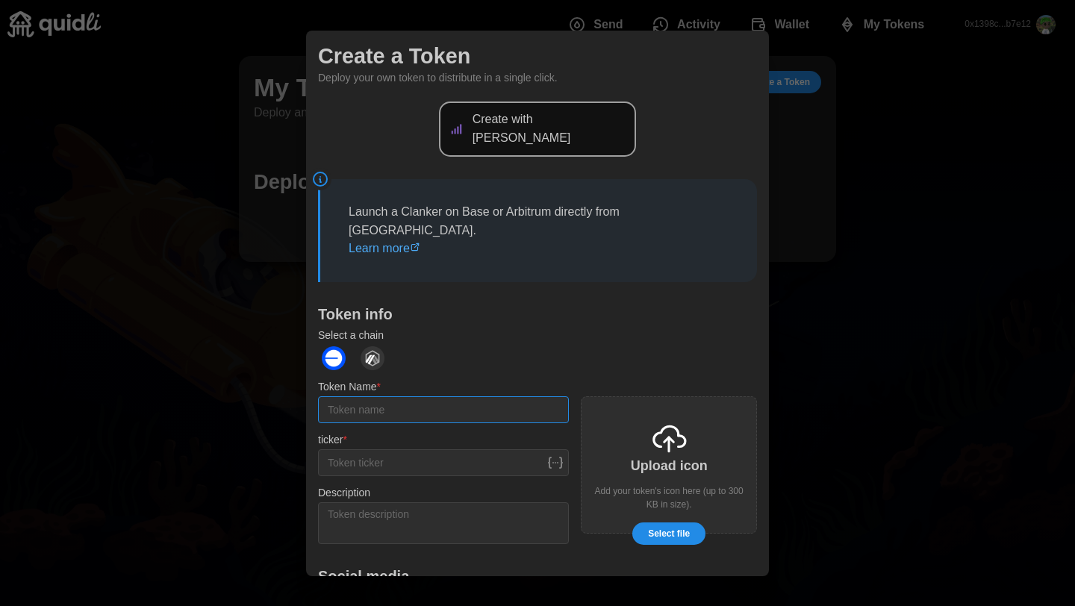
click at [402, 397] on input "Token Name *" at bounding box center [443, 410] width 251 height 27
type input "LEMS"
click at [363, 502] on textarea "Description" at bounding box center [443, 523] width 251 height 42
paste textarea "$LEMS: The meme coin that's got Base buzzing and Lens seething. We're not just …"
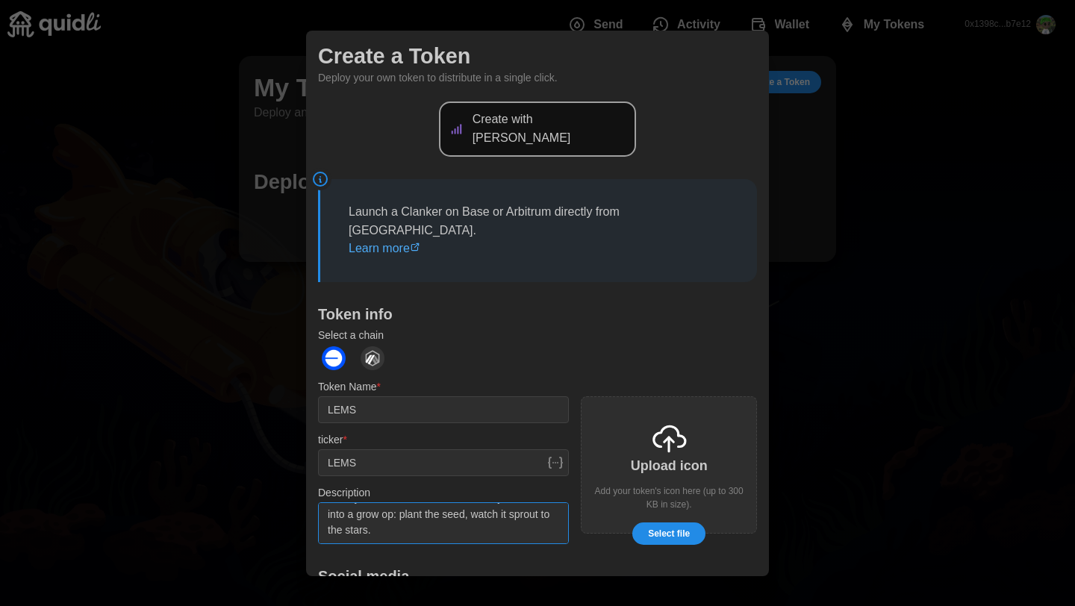
scroll to position [107, 0]
paste textarea "Send It Higher"
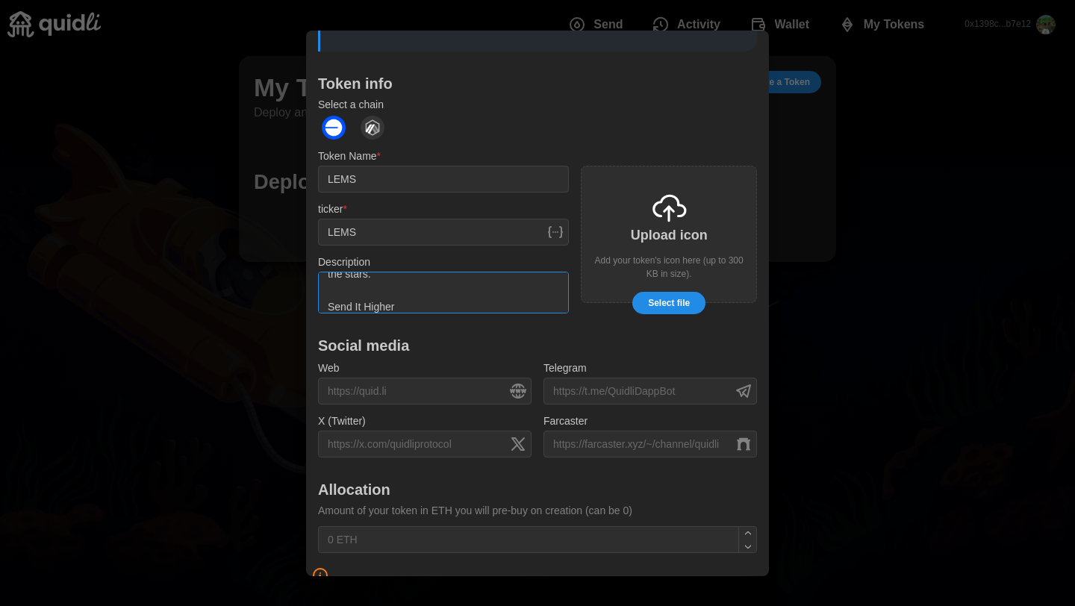
scroll to position [240, 0]
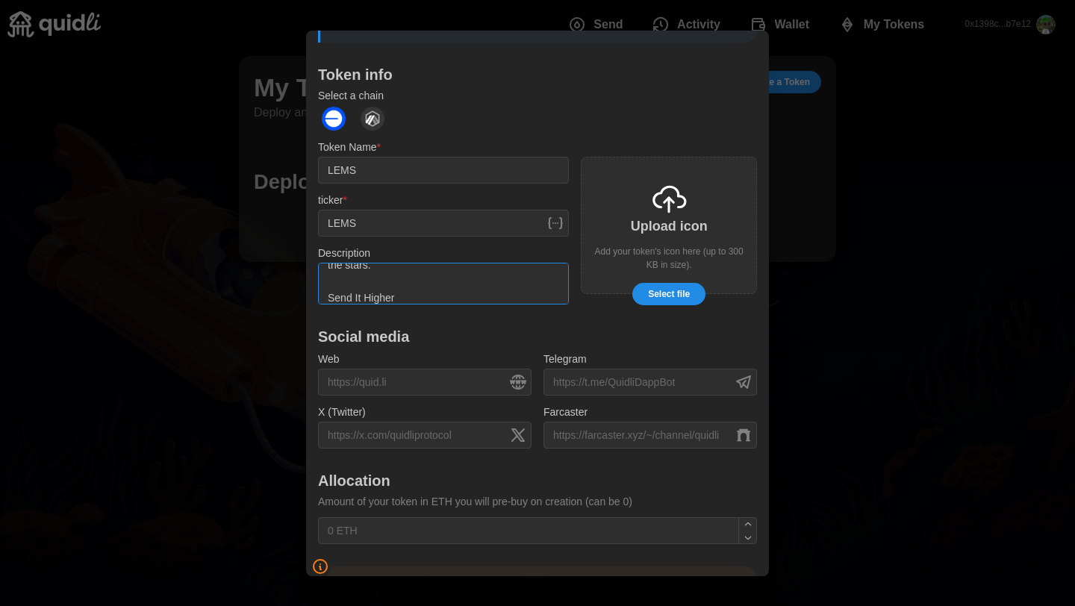
type textarea "$LEMS: The meme coin that's got Base buzzing and Lens seething. We're not just …"
click at [408, 421] on input "X (Twitter)" at bounding box center [425, 434] width 214 height 27
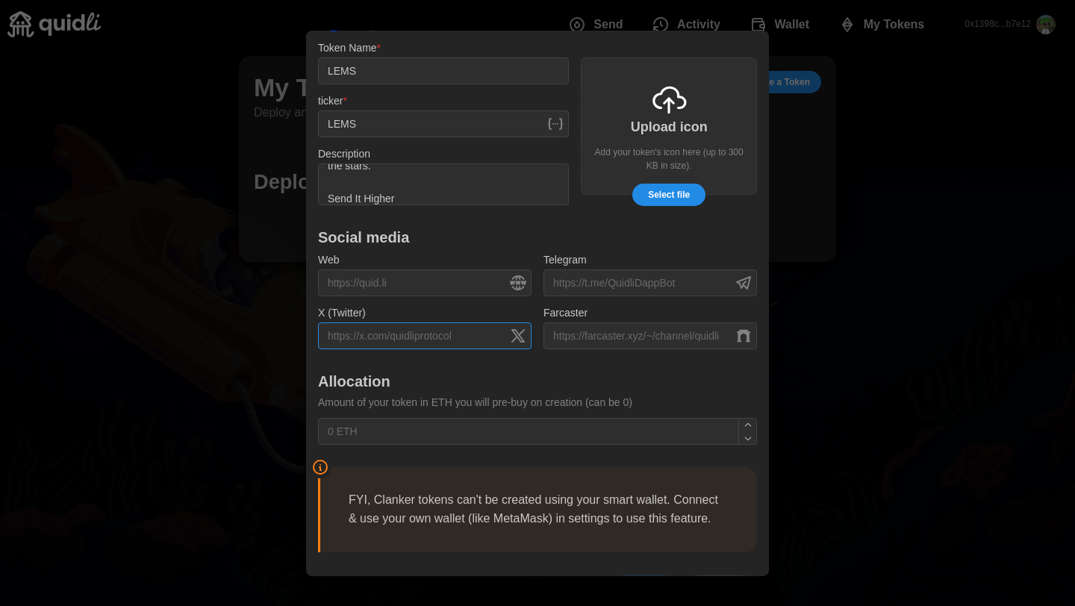
scroll to position [344, 0]
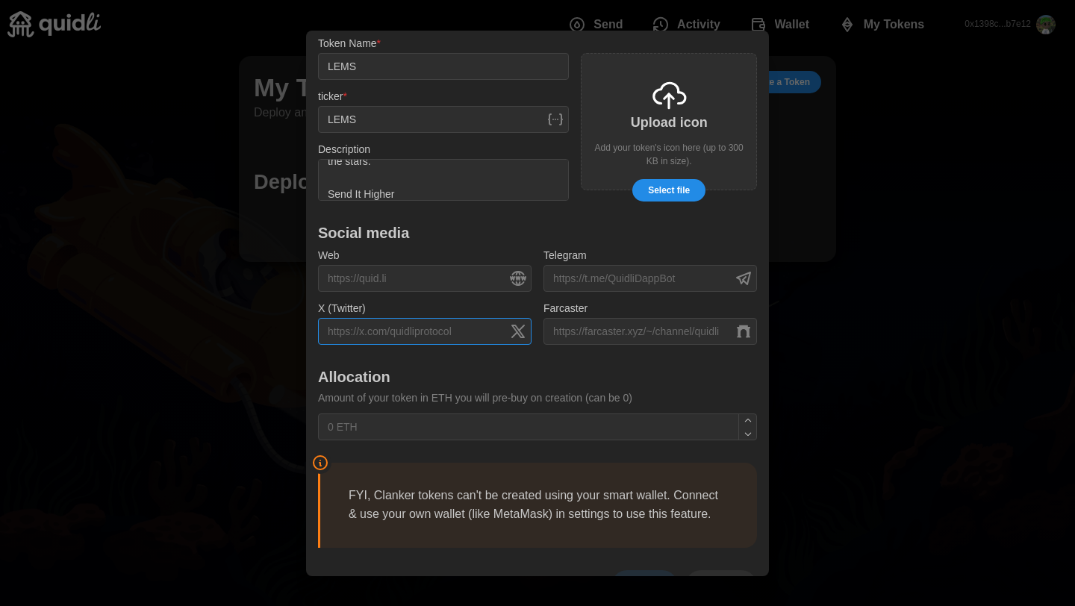
paste input "https://x.com/LEMSONBASE"
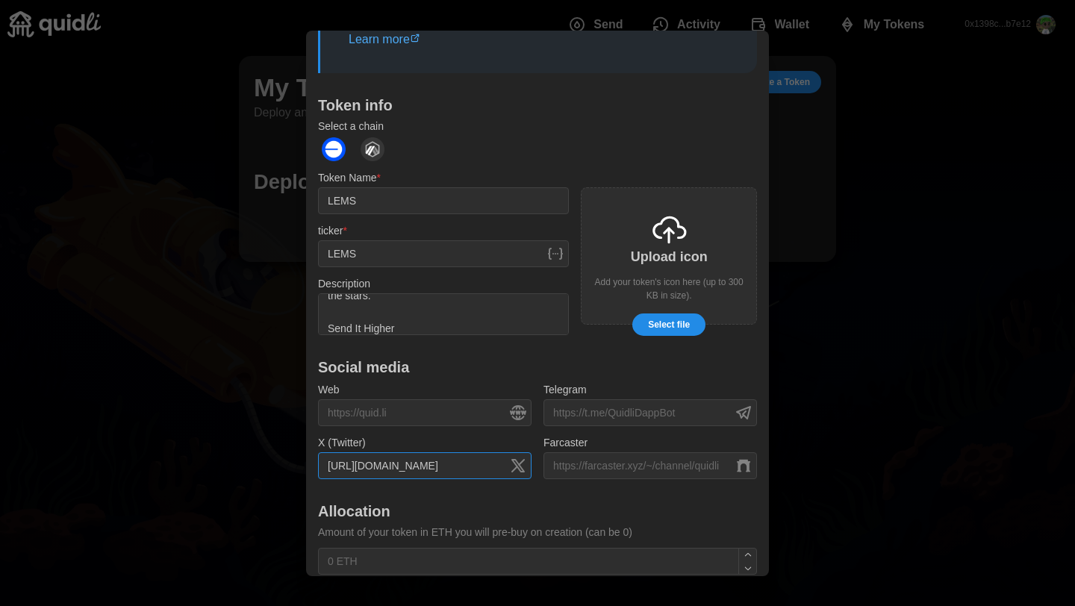
scroll to position [202, 0]
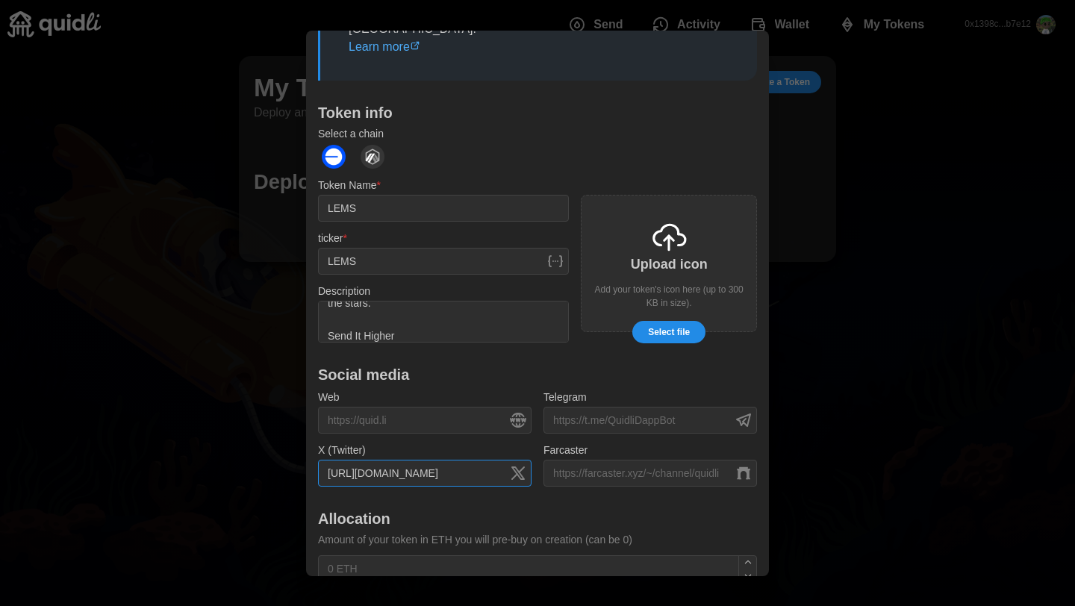
type input "https://x.com/LEMSONBASE"
click at [691, 321] on button "Select file" at bounding box center [668, 332] width 73 height 22
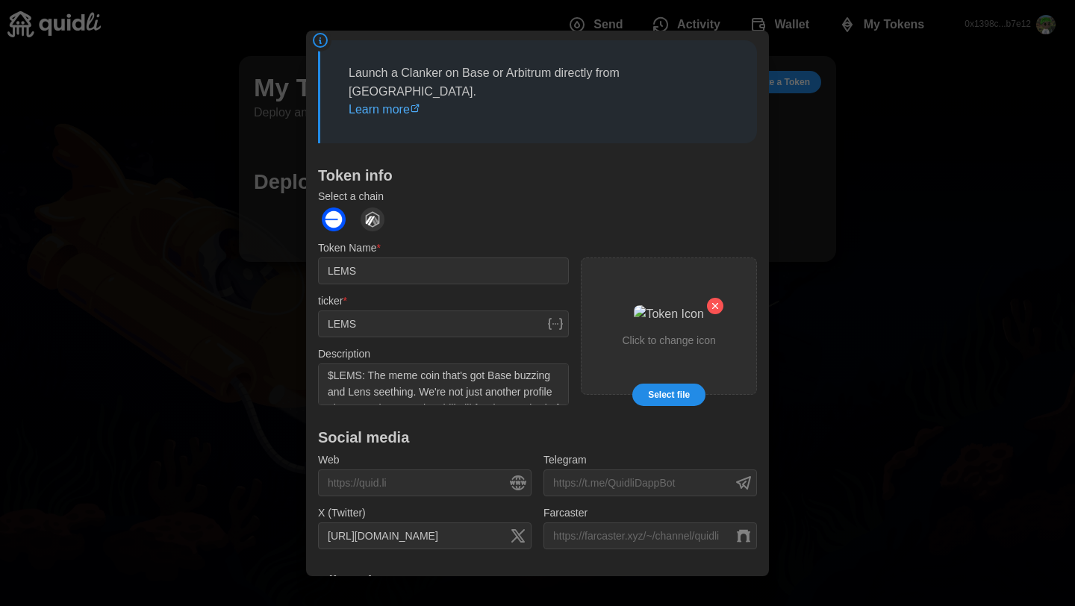
scroll to position [107, 0]
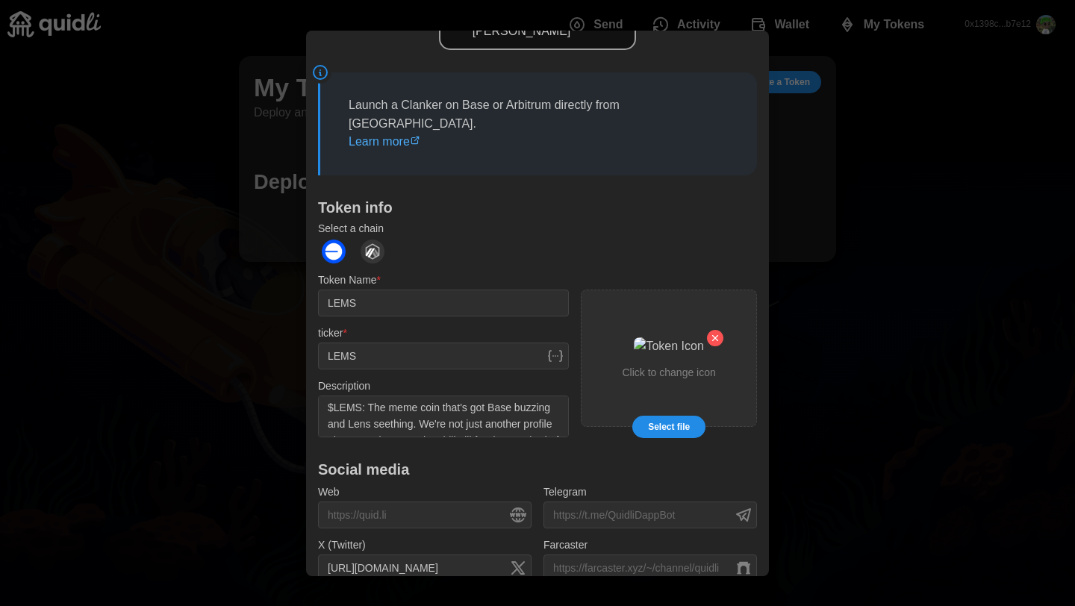
click at [341, 240] on img "dots" at bounding box center [334, 252] width 24 height 24
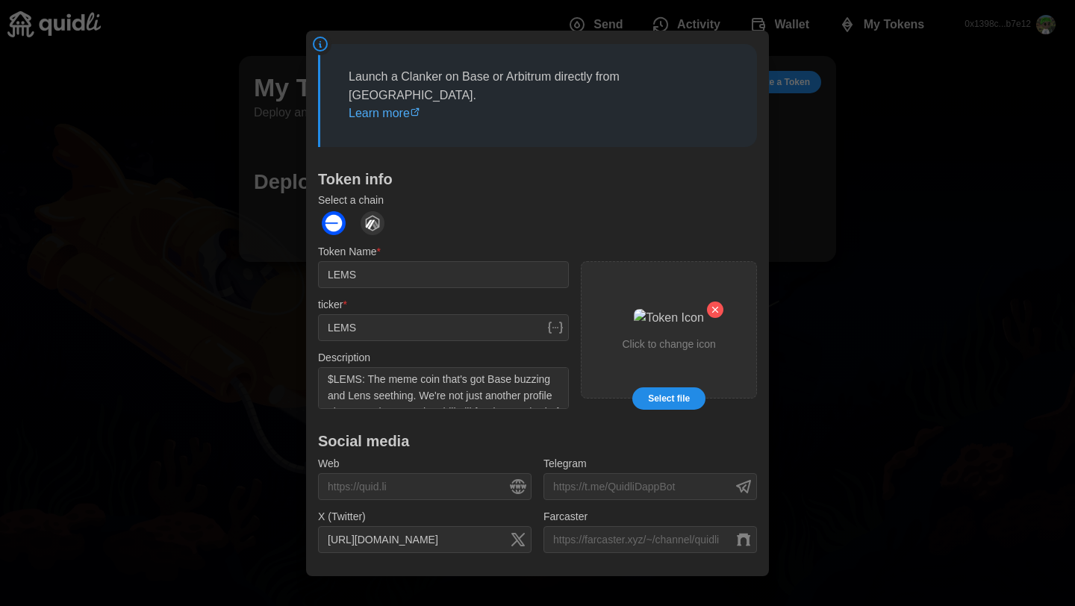
scroll to position [122, 0]
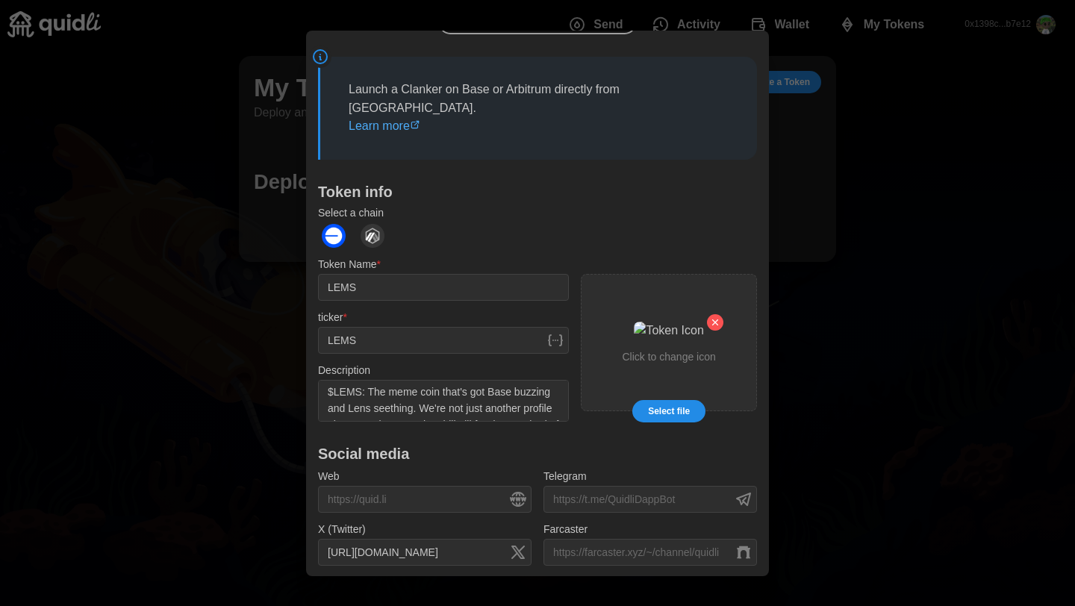
click at [375, 224] on img "dots" at bounding box center [373, 236] width 24 height 24
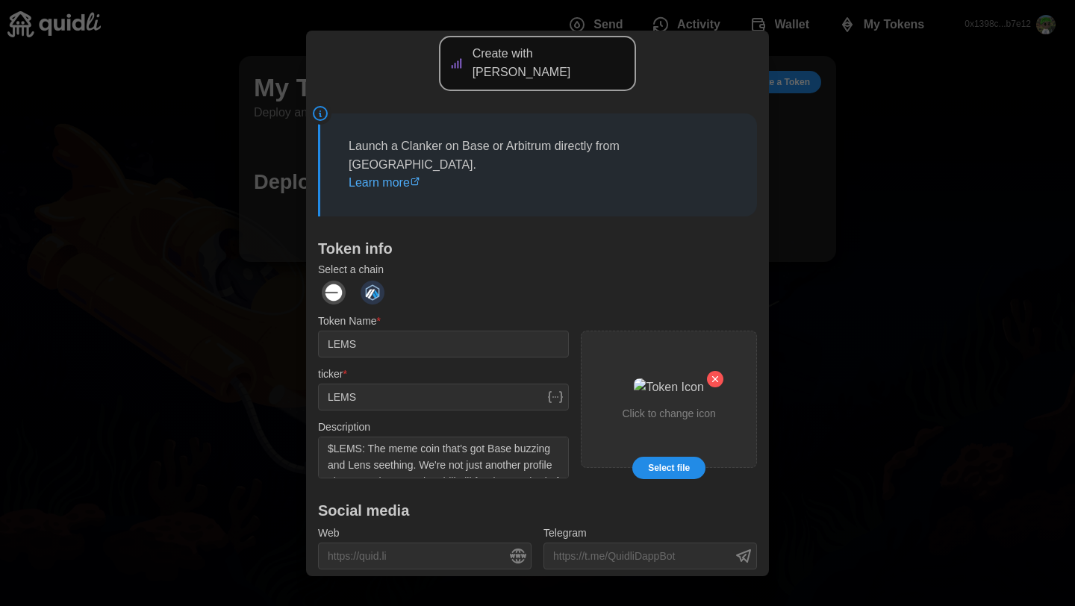
scroll to position [0, 0]
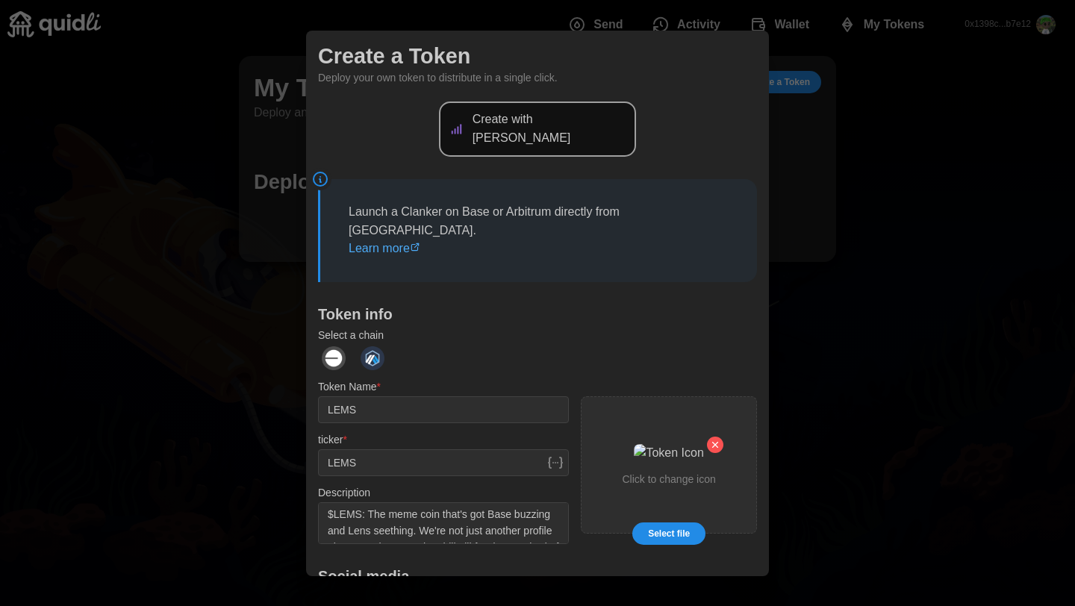
click at [327, 346] on img "dots" at bounding box center [334, 358] width 24 height 24
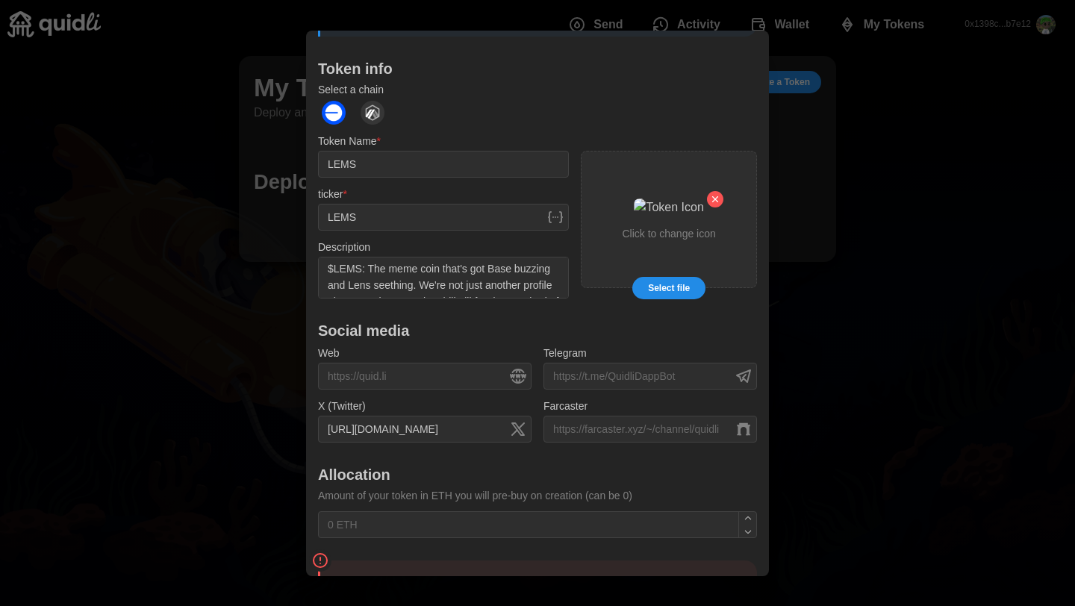
scroll to position [245, 0]
click at [434, 257] on textarea "$LEMS: The meme coin that's got Base buzzing and Lens seething. We're not just …" at bounding box center [443, 278] width 251 height 42
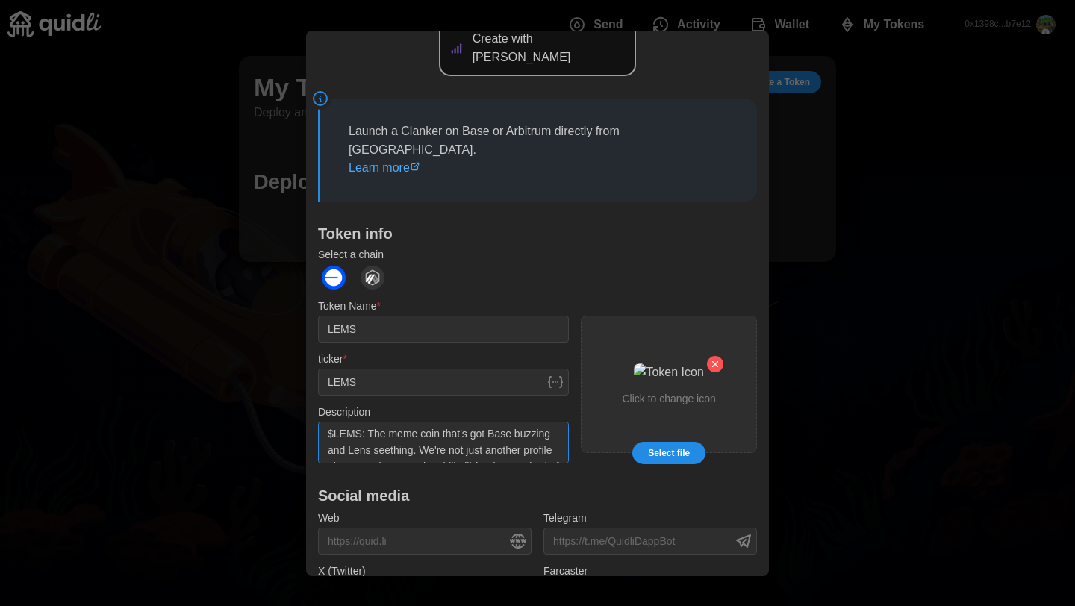
scroll to position [447, 0]
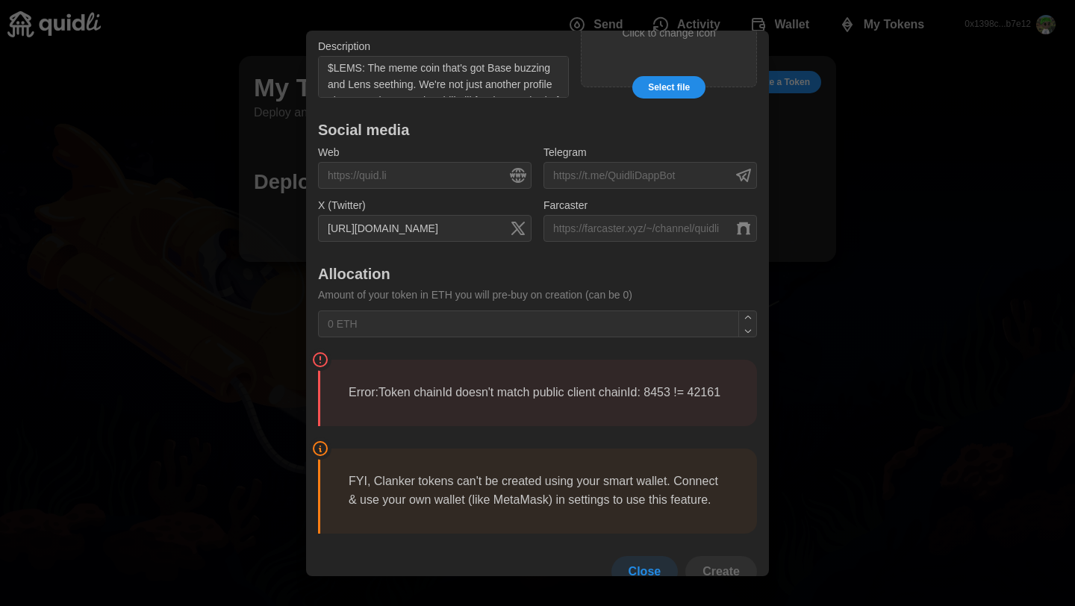
click at [636, 556] on span "Close" at bounding box center [645, 571] width 33 height 30
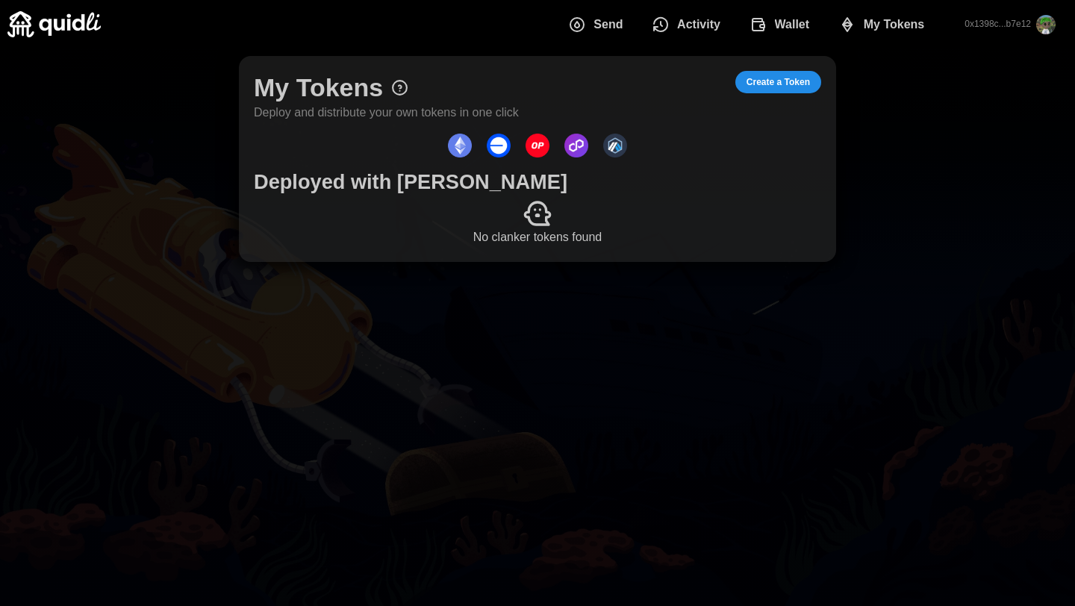
scroll to position [358, 0]
click at [777, 87] on span "Create a Token" at bounding box center [778, 82] width 63 height 21
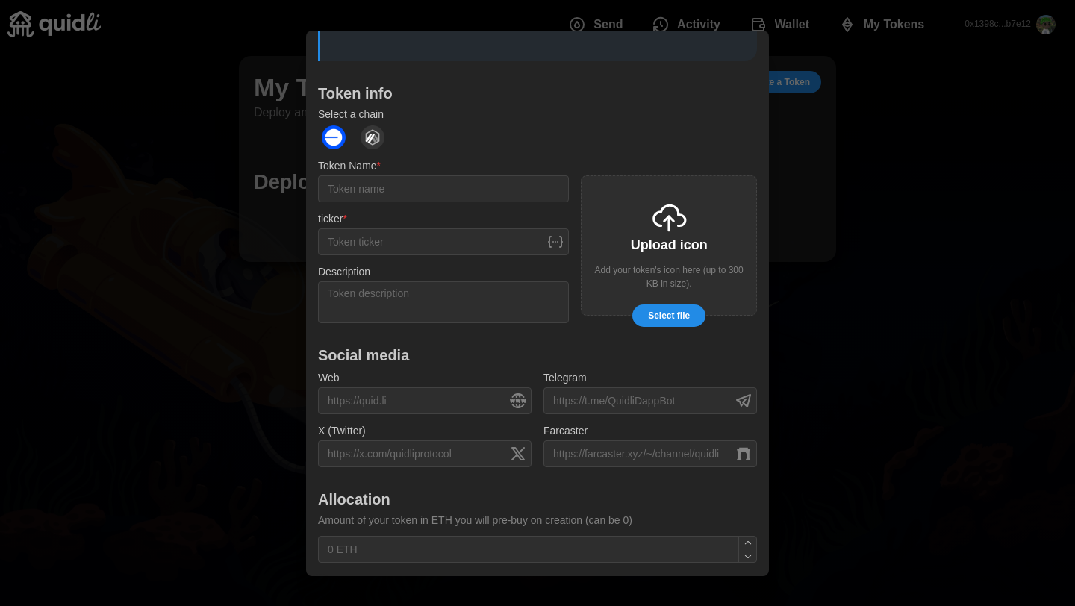
scroll to position [222, 0]
click at [373, 125] on img "dots" at bounding box center [373, 137] width 24 height 24
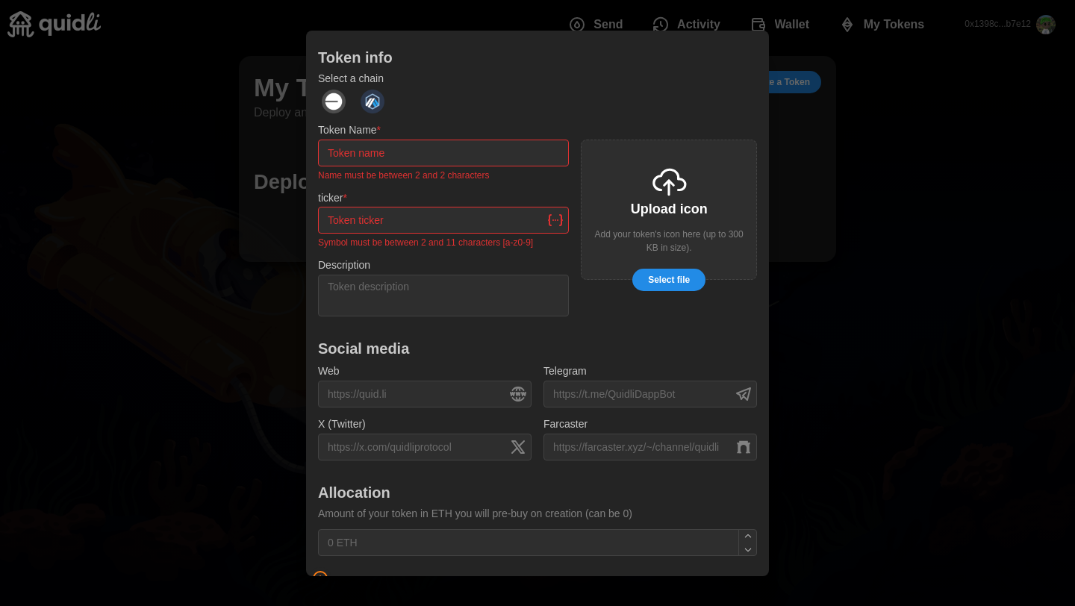
scroll to position [259, 0]
click at [337, 87] on img "dots" at bounding box center [334, 99] width 24 height 24
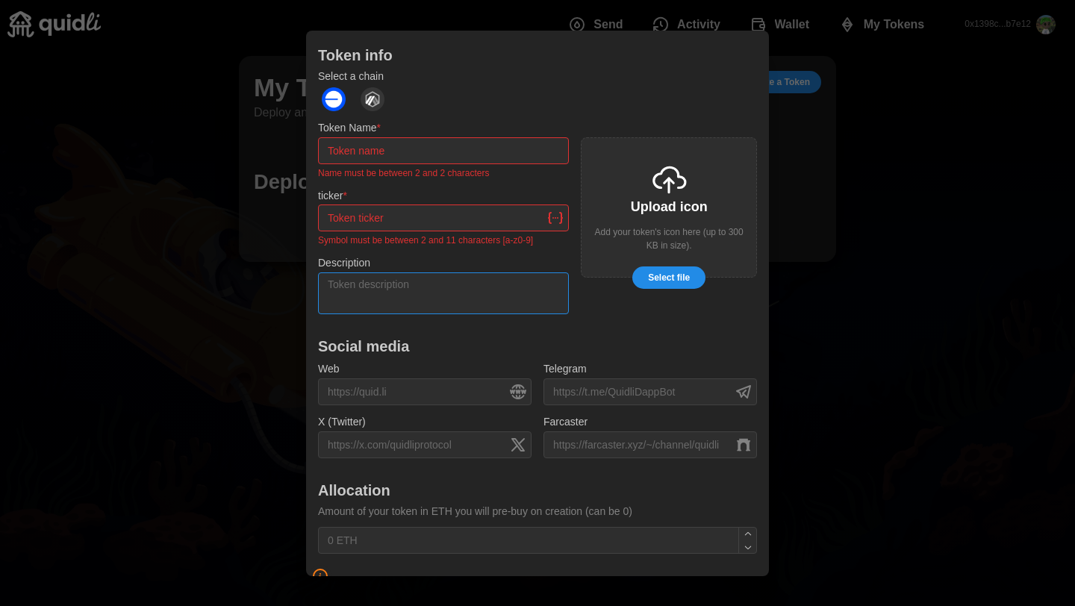
click at [344, 272] on textarea "Description" at bounding box center [443, 293] width 251 height 42
paste textarea "$LEMS: The meme coin that's got Base buzzing and Lens seething. We're not just …"
type textarea "$LEMS: The meme coin that's got Base buzzing and Lens seething. We're not just …"
click at [335, 137] on input "Token Name *" at bounding box center [443, 150] width 251 height 27
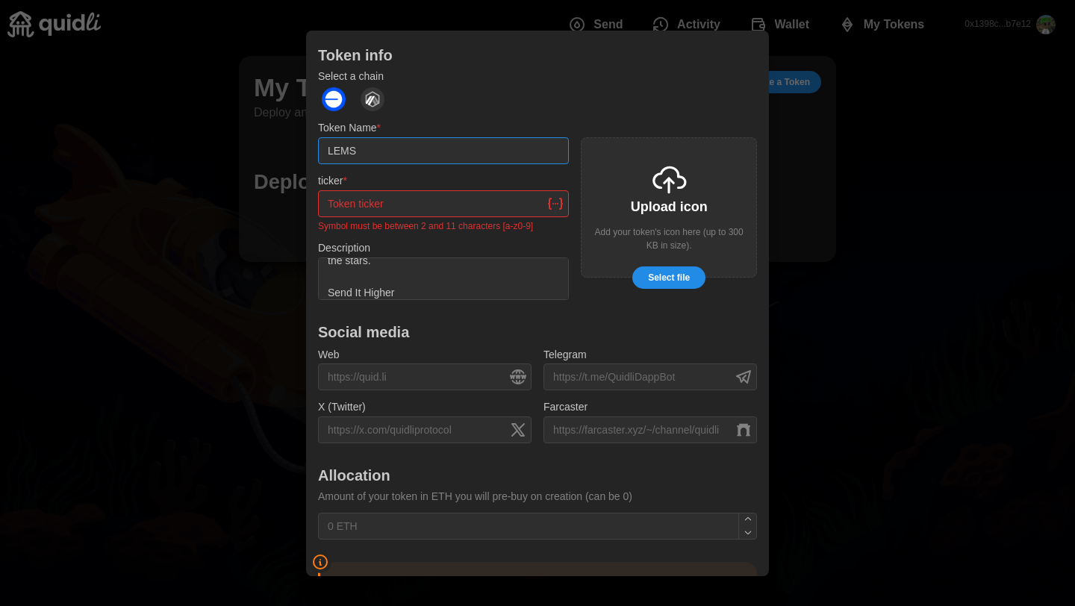
type input "LEMS"
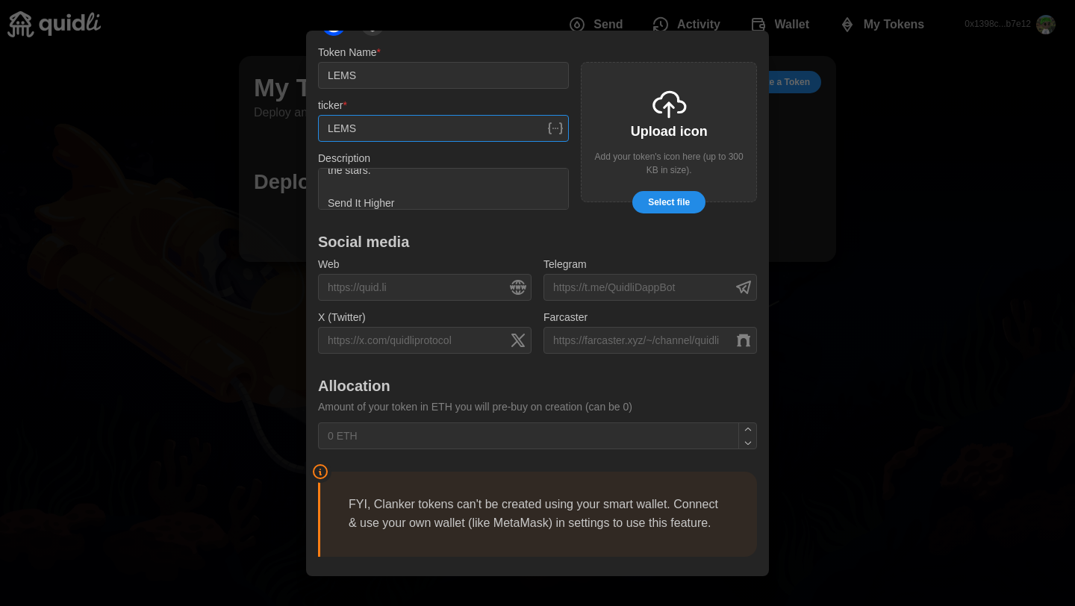
scroll to position [344, 0]
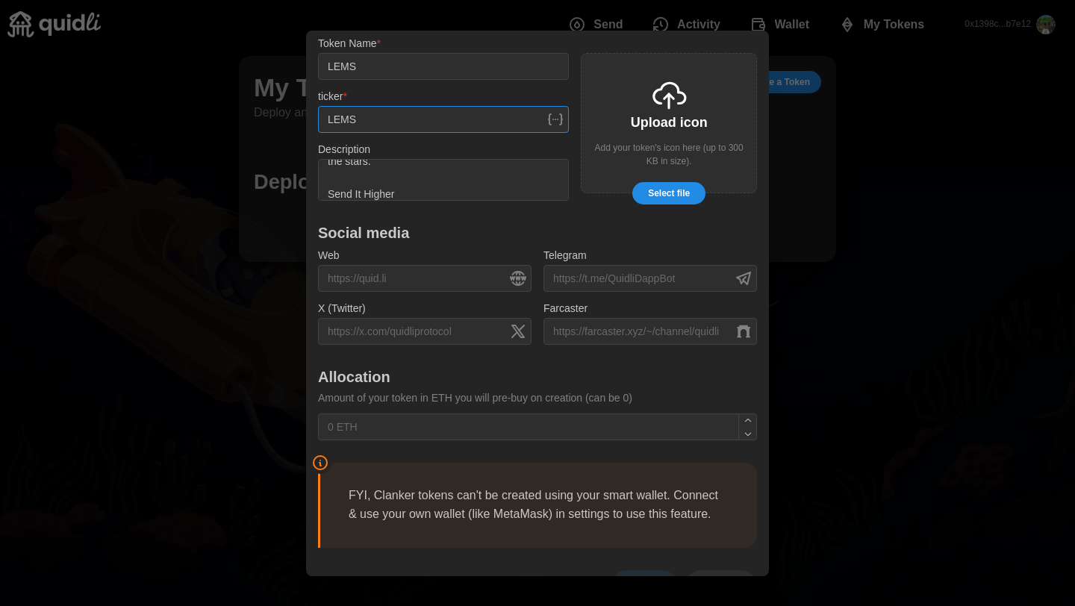
type input "LEMS"
click at [683, 183] on span "Select file" at bounding box center [669, 193] width 42 height 21
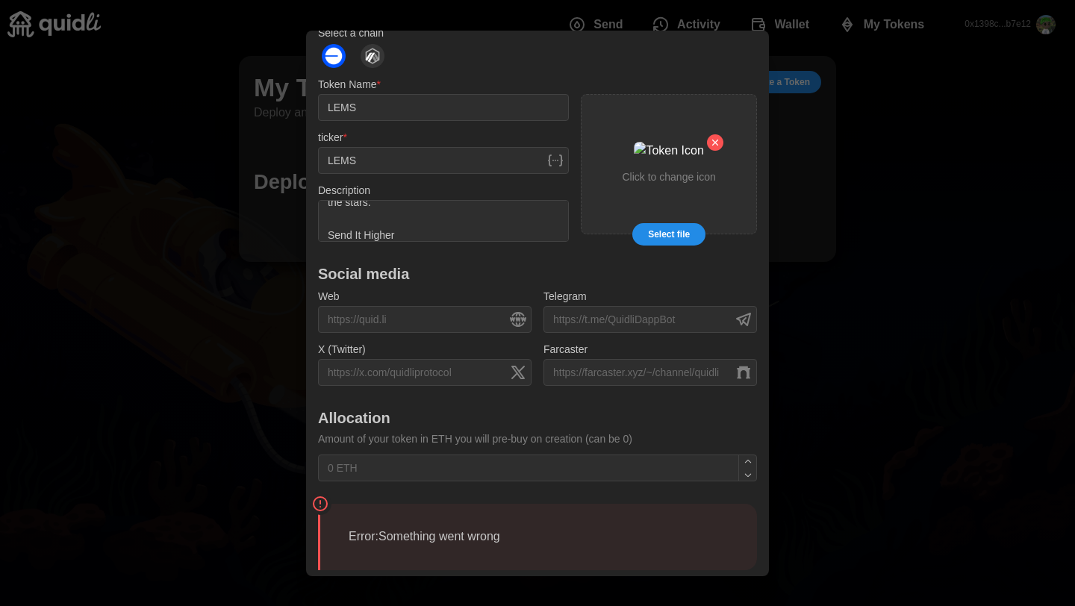
scroll to position [450, 0]
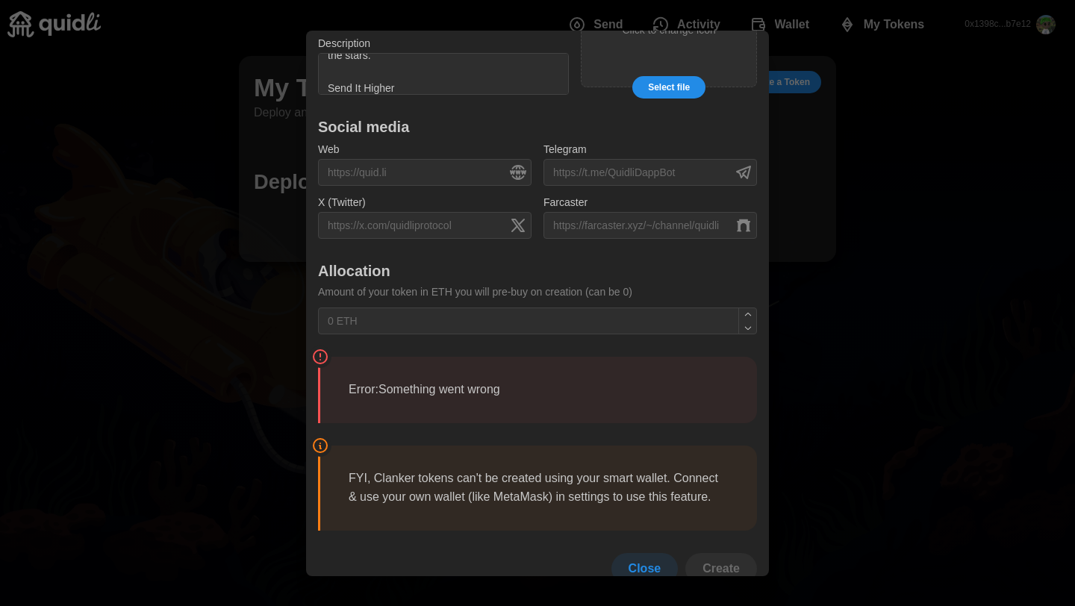
click at [478, 381] on blockquote "Error: Something went wrong" at bounding box center [537, 390] width 439 height 66
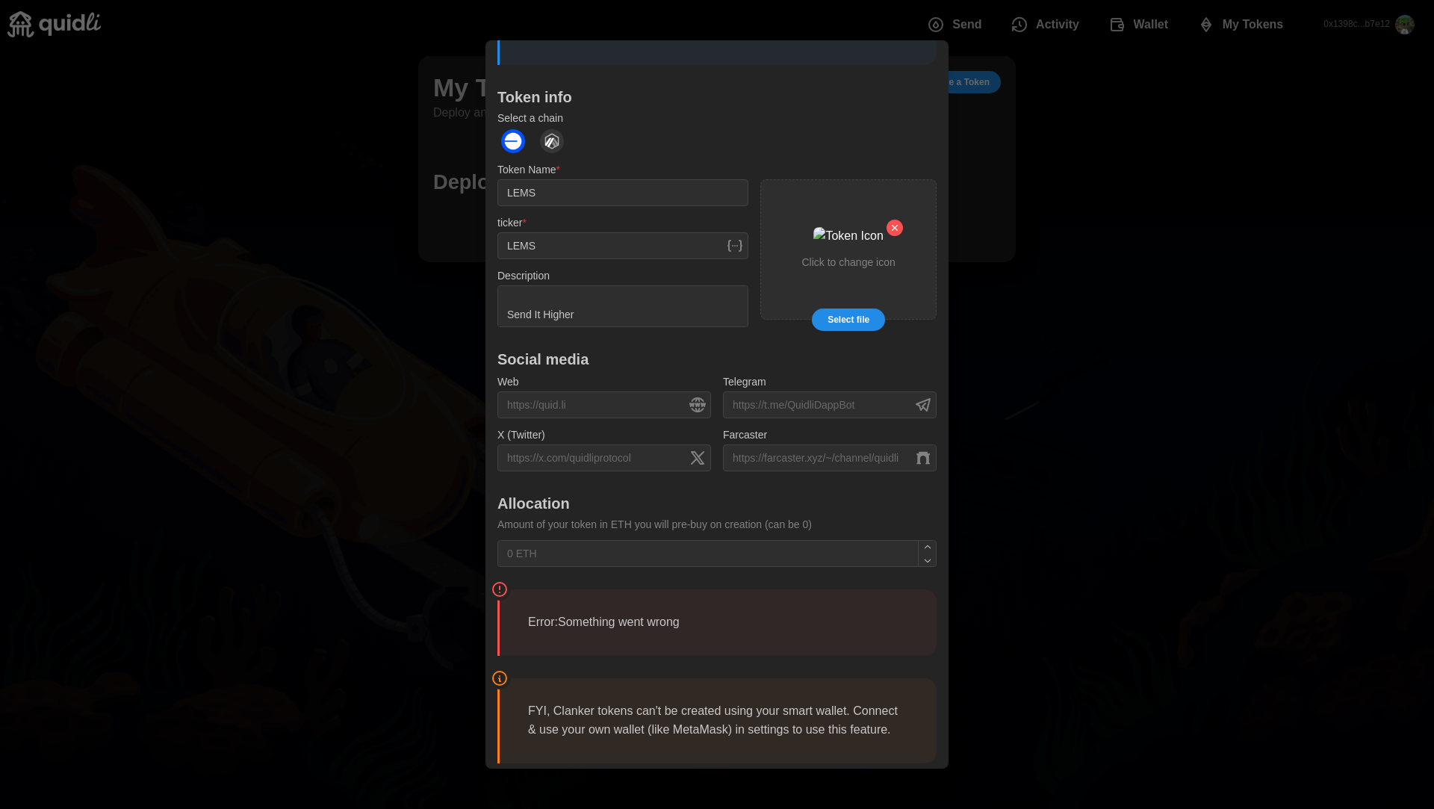
scroll to position [226, 0]
